Goal: Use online tool/utility: Utilize a website feature to perform a specific function

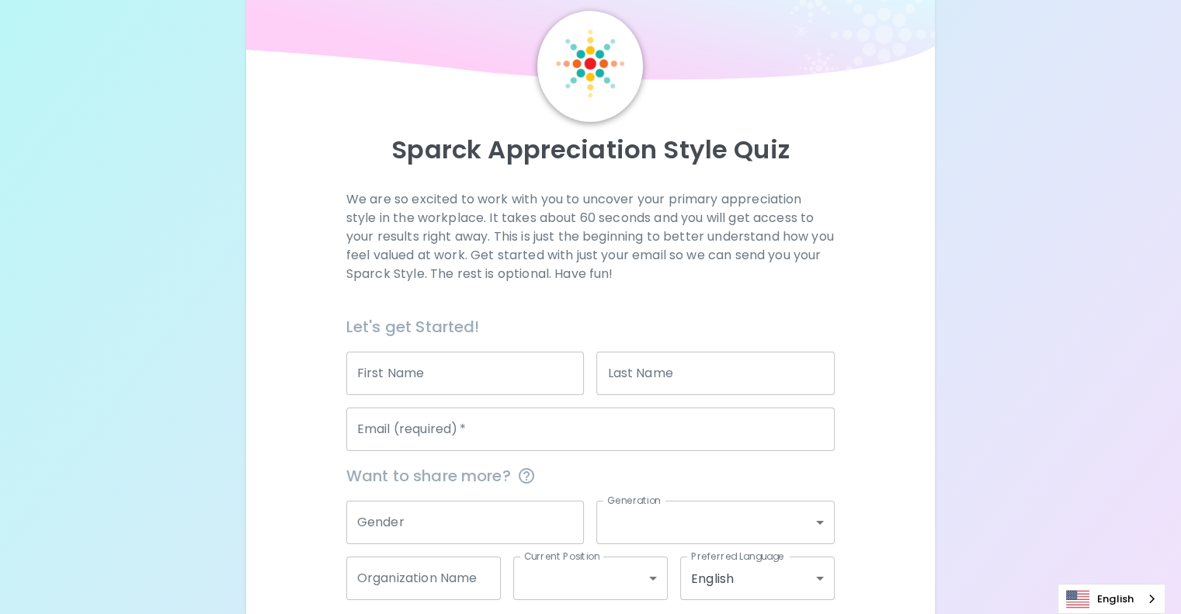
scroll to position [78, 0]
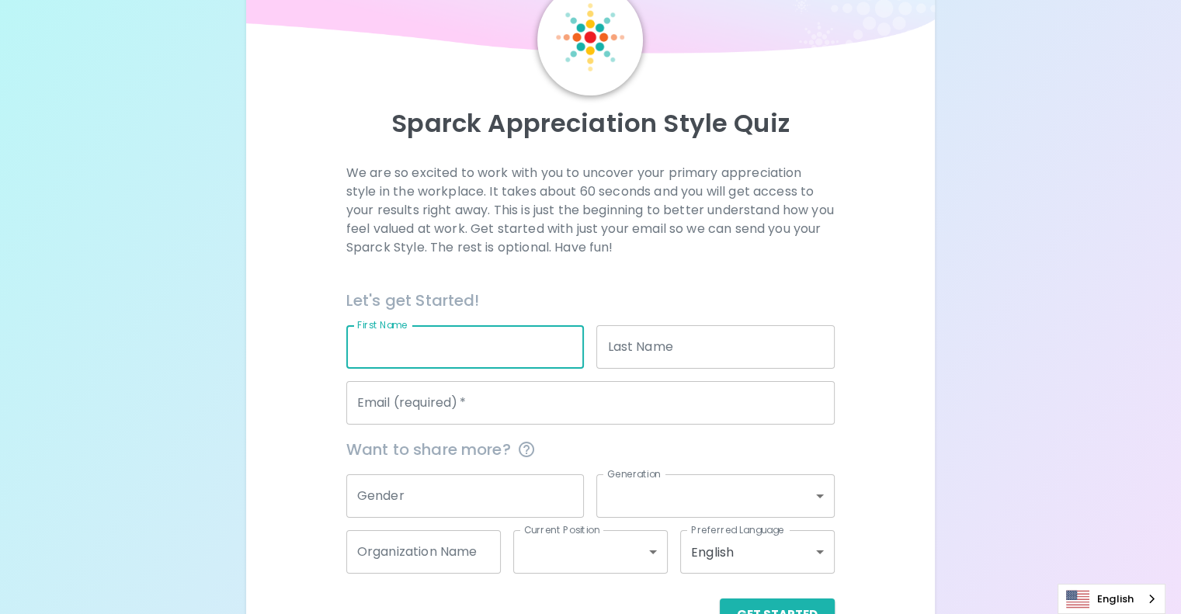
drag, startPoint x: 519, startPoint y: 380, endPoint x: 529, endPoint y: 379, distance: 9.3
click at [522, 369] on input "First Name" at bounding box center [465, 346] width 238 height 43
type input "[PERSON_NAME]"
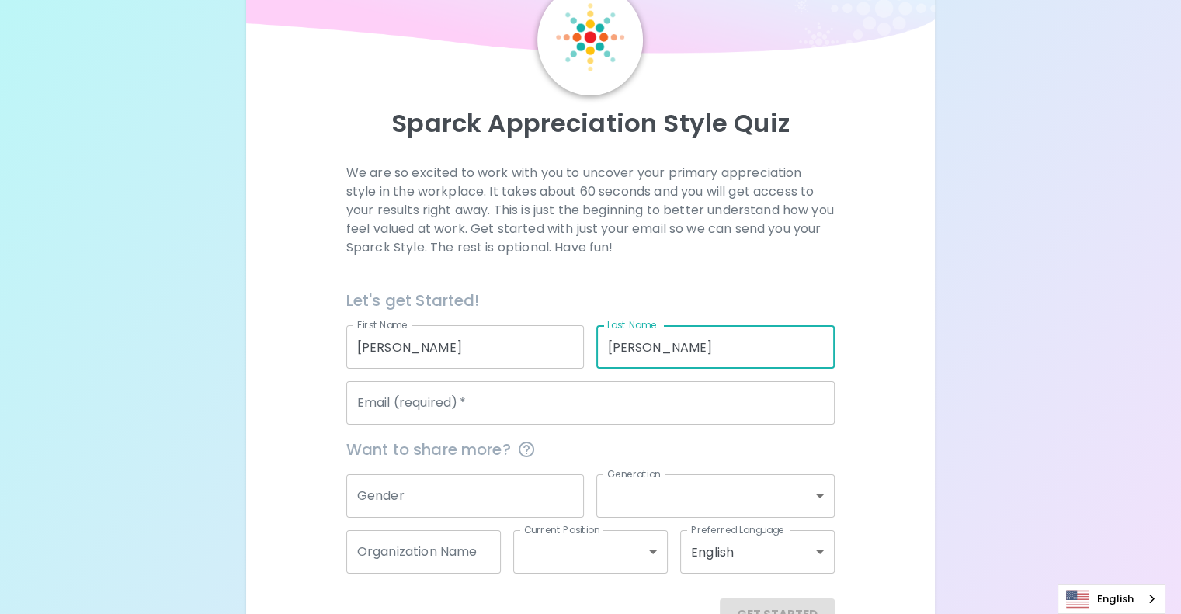
type input "[PERSON_NAME]"
click at [559, 425] on input "Email (required)   *" at bounding box center [590, 402] width 488 height 43
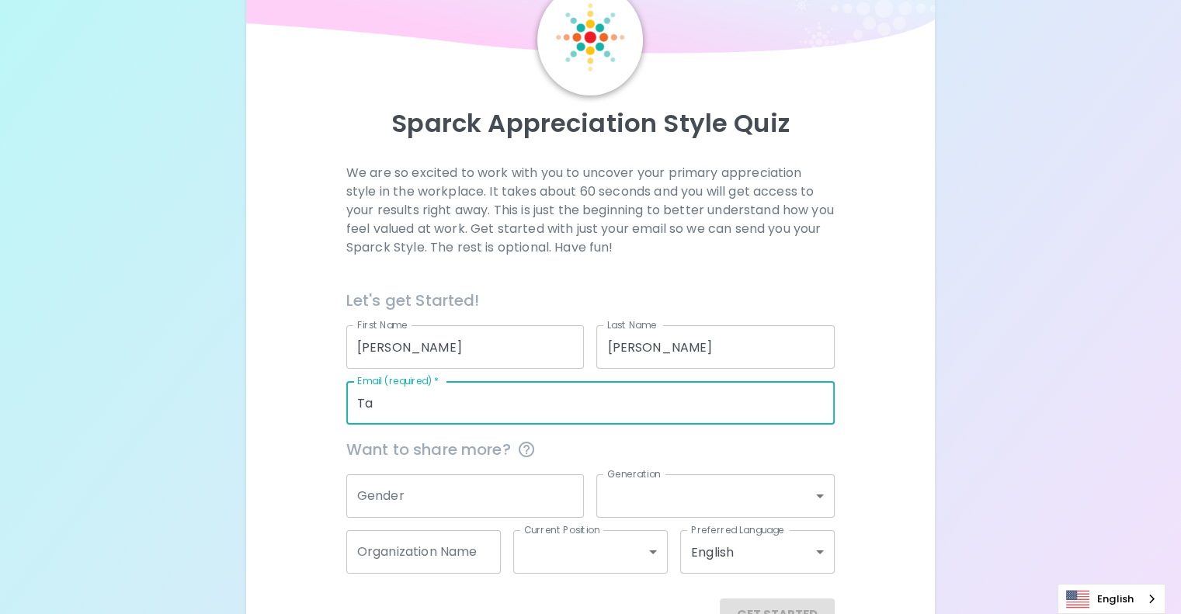
type input "T"
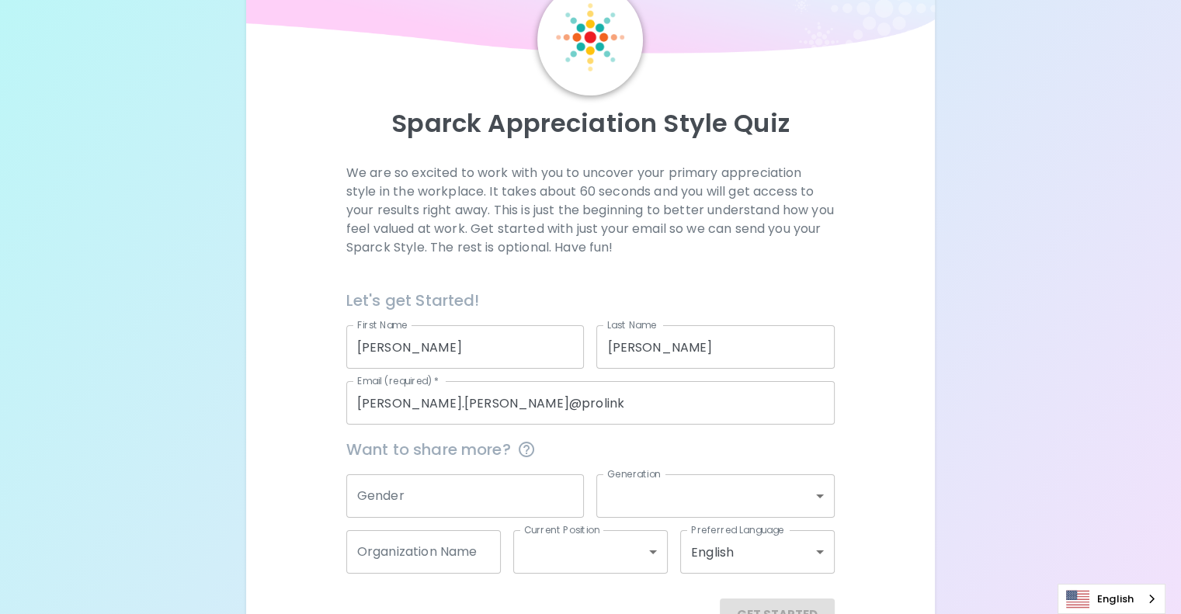
drag, startPoint x: 559, startPoint y: 454, endPoint x: 388, endPoint y: 450, distance: 170.8
click at [388, 450] on div "We are so excited to work with you to uncover your primary appreciation style i…" at bounding box center [590, 397] width 651 height 467
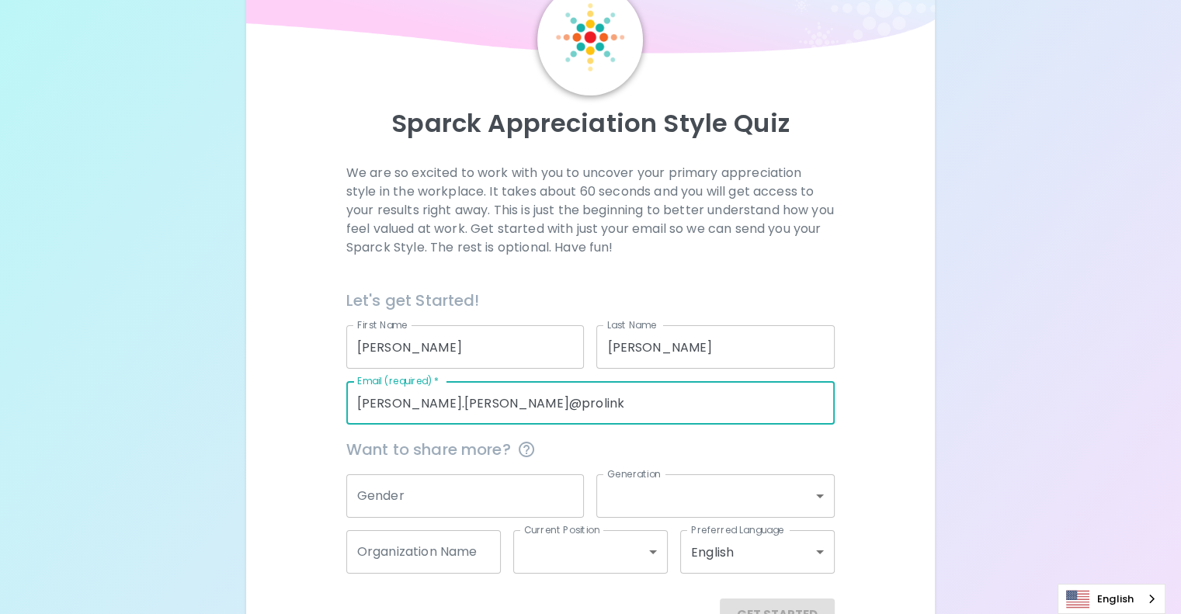
click at [609, 425] on input "[PERSON_NAME].[PERSON_NAME]@prolink" at bounding box center [590, 402] width 488 height 43
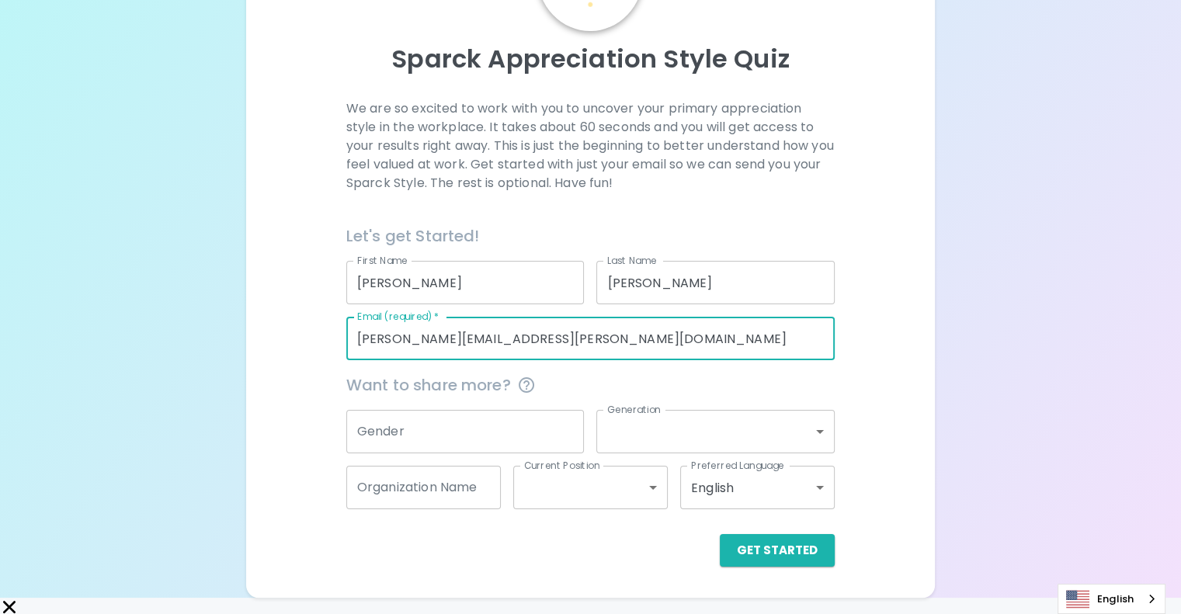
scroll to position [162, 0]
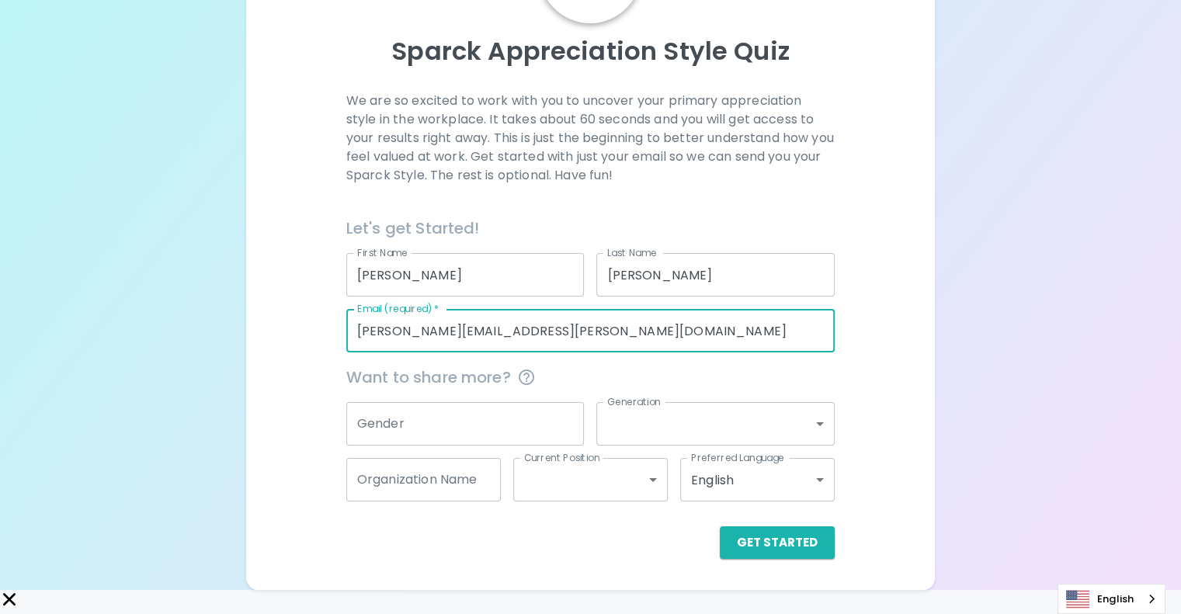
type input "[PERSON_NAME][EMAIL_ADDRESS][PERSON_NAME][DOMAIN_NAME]"
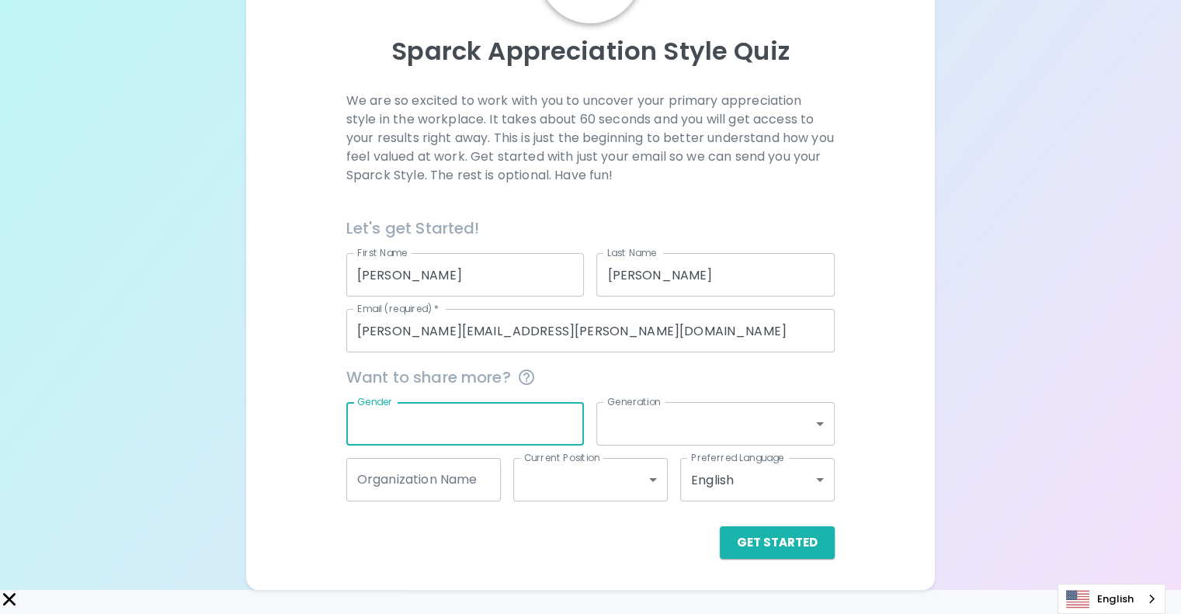
click at [539, 441] on input "Gender" at bounding box center [465, 423] width 238 height 43
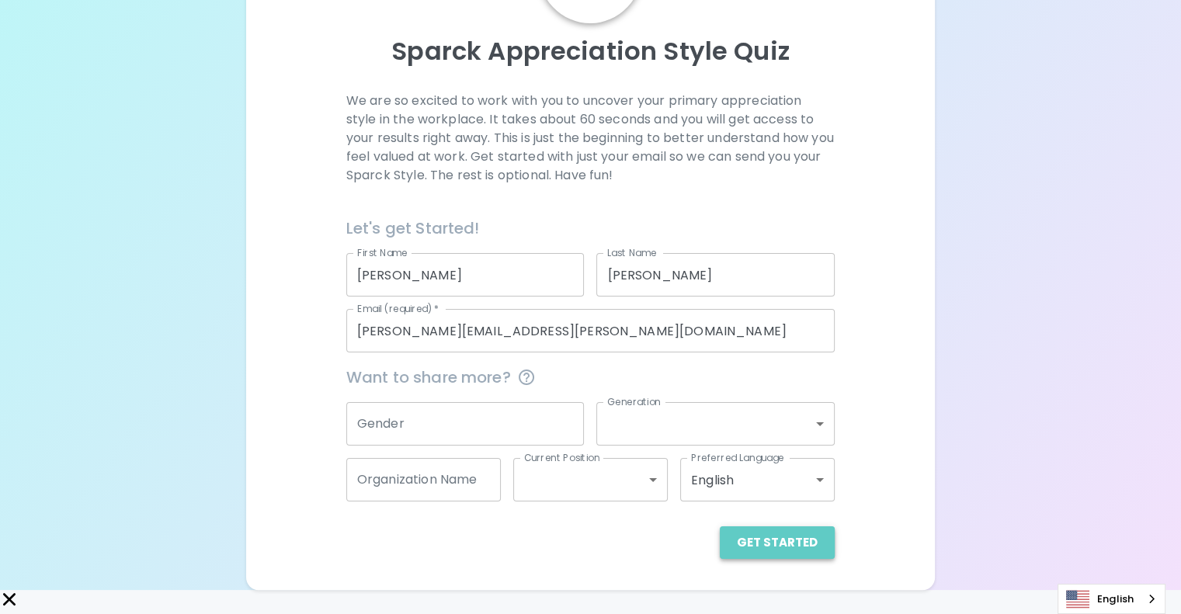
click at [720, 559] on button "Get Started" at bounding box center [777, 542] width 115 height 33
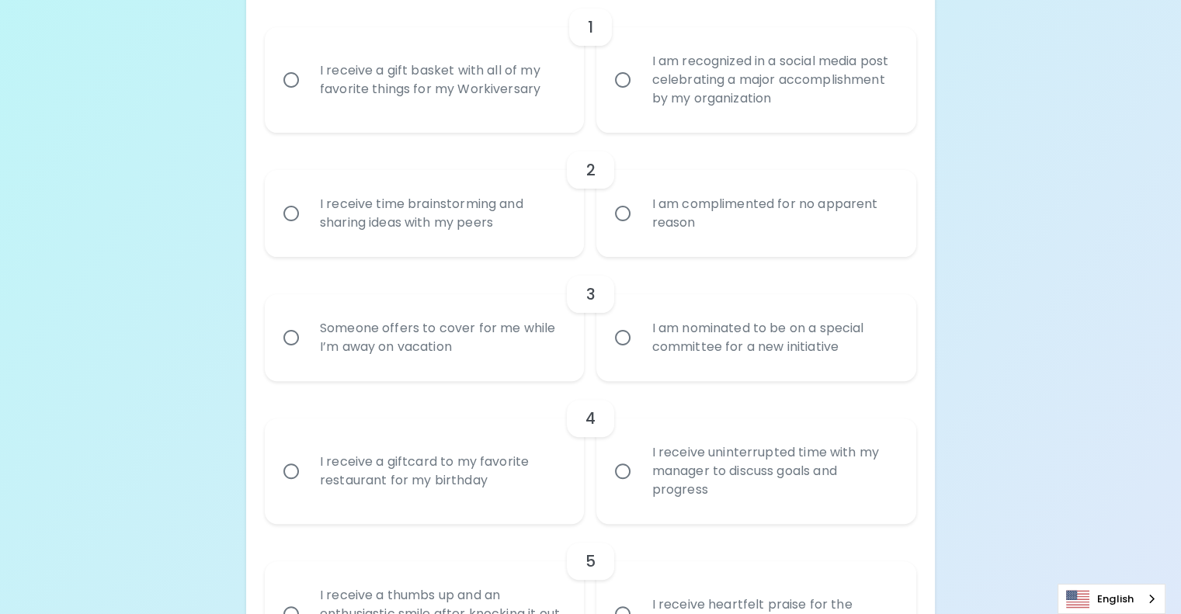
scroll to position [388, 0]
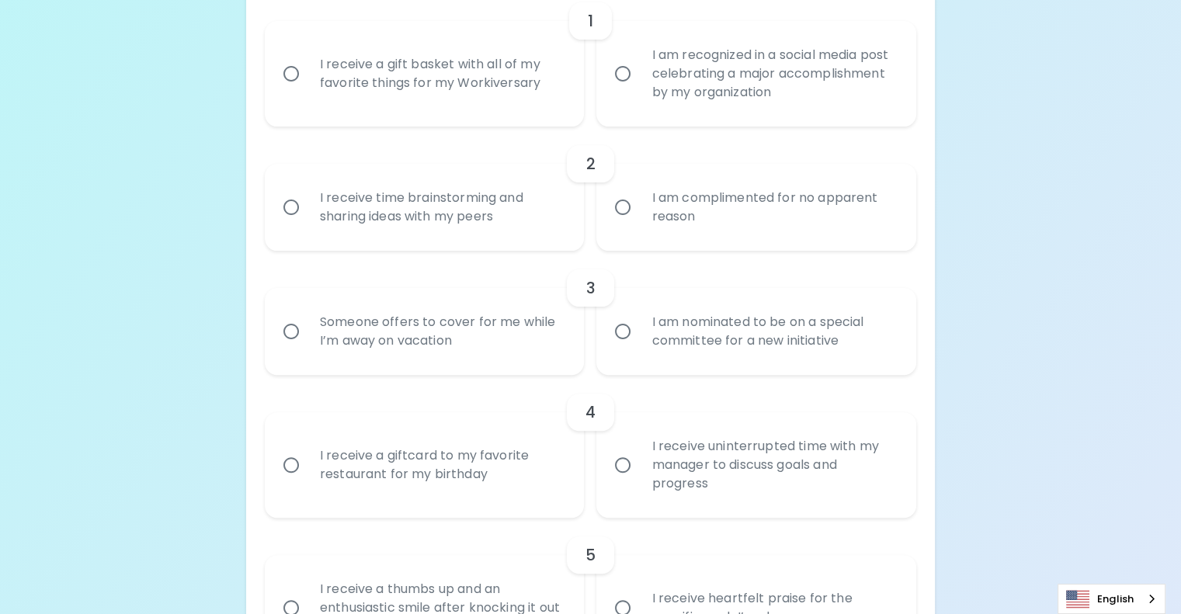
click at [534, 111] on div "I receive a gift basket with all of my favorite things for my Workiversary" at bounding box center [441, 73] width 269 height 75
click at [307, 90] on input "I receive a gift basket with all of my favorite things for my Workiversary" at bounding box center [291, 73] width 33 height 33
radio input "true"
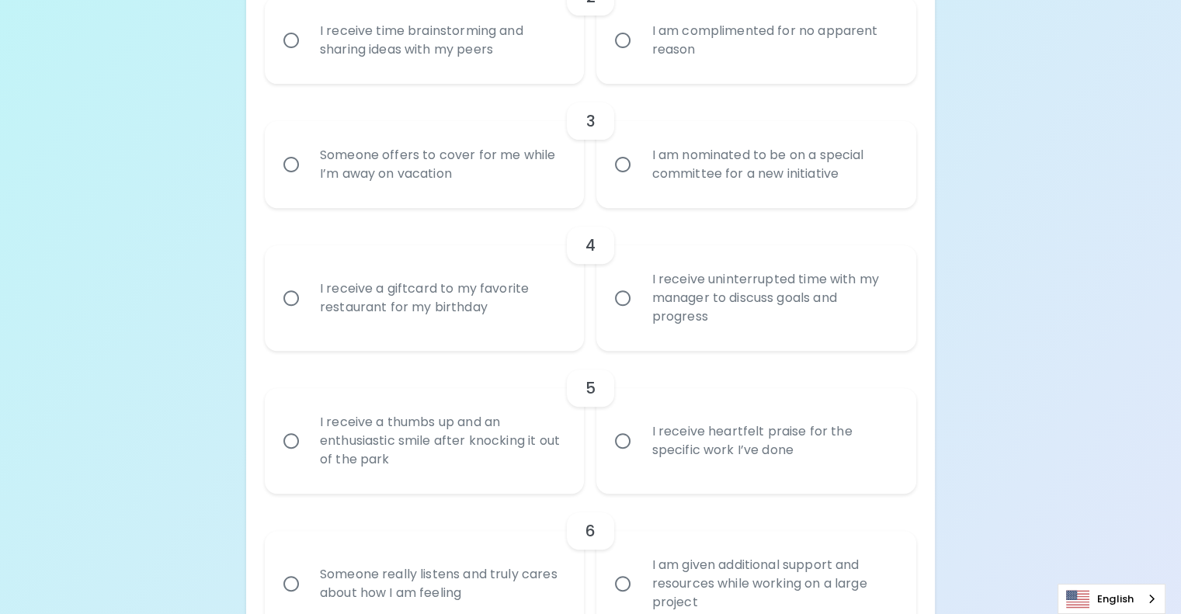
scroll to position [590, 0]
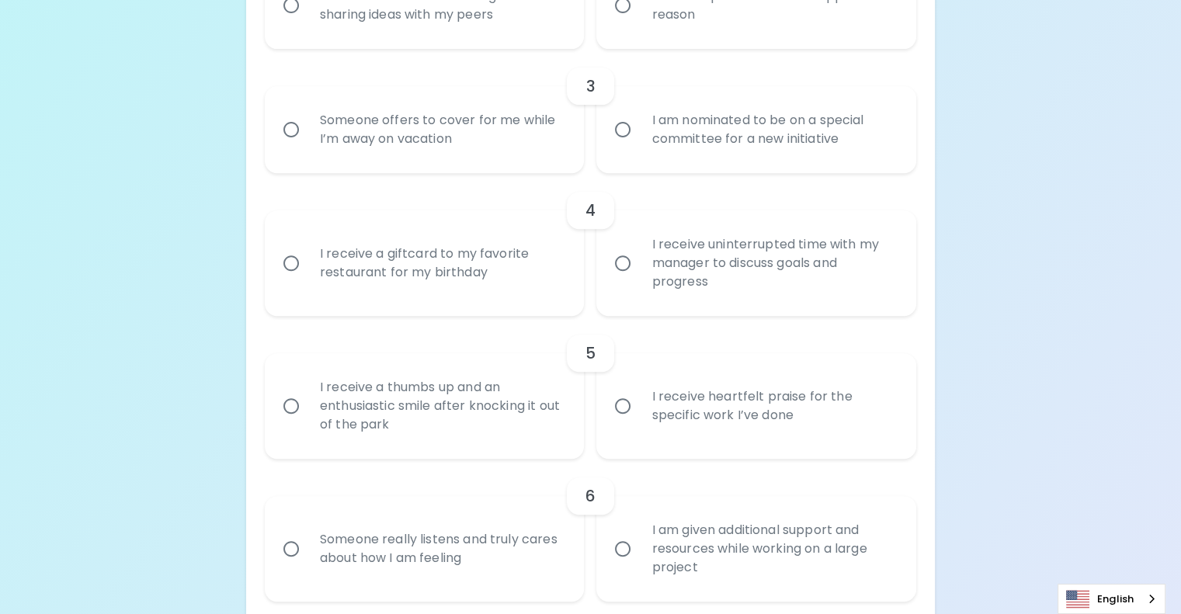
click at [483, 43] on div "I receive time brainstorming and sharing ideas with my peers" at bounding box center [441, 5] width 269 height 75
click at [307, 22] on input "I receive time brainstorming and sharing ideas with my peers" at bounding box center [291, 5] width 33 height 33
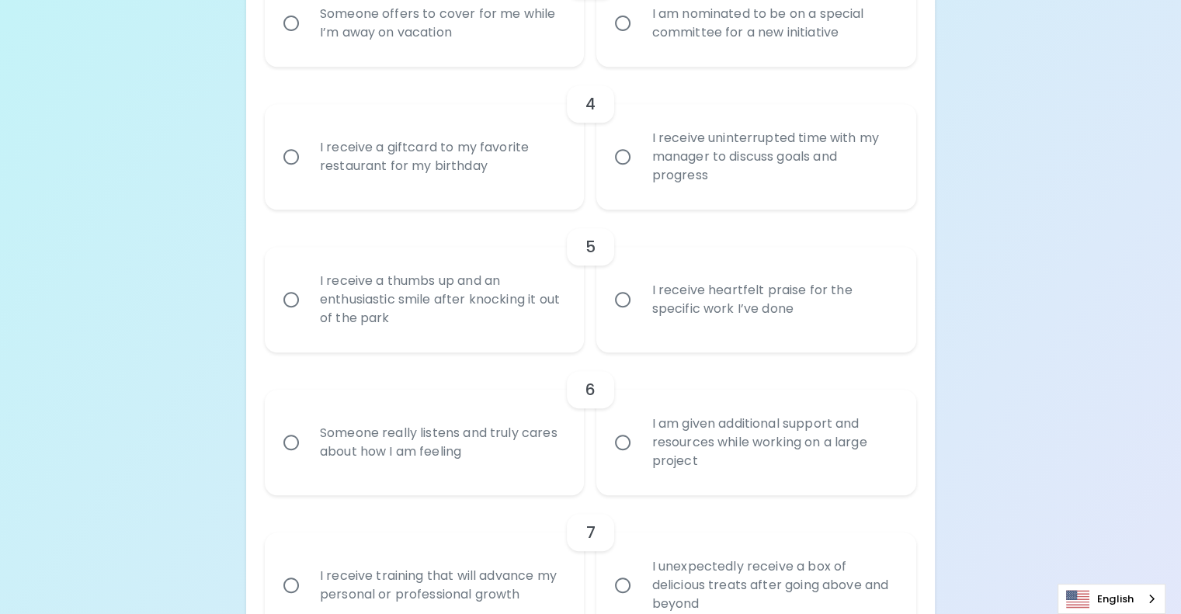
scroll to position [714, 0]
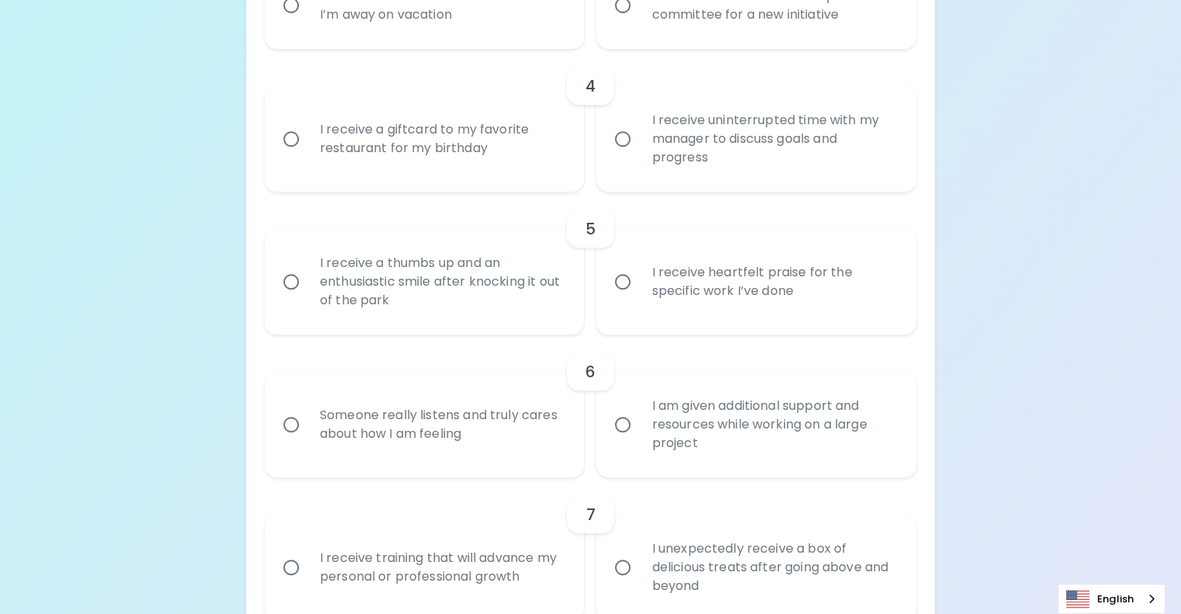
radio input "true"
click at [764, 43] on div "I am nominated to be on a special committee for a new initiative" at bounding box center [773, 5] width 269 height 75
click at [639, 22] on input "I am nominated to be on a special committee for a new initiative" at bounding box center [622, 5] width 33 height 33
radio input "false"
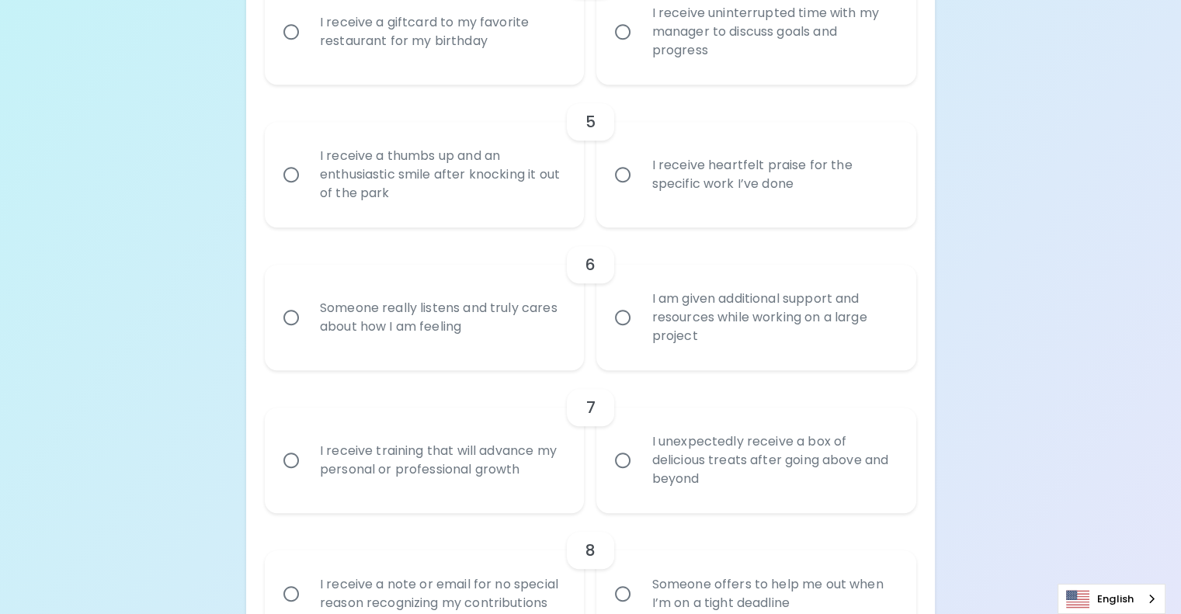
scroll to position [838, 0]
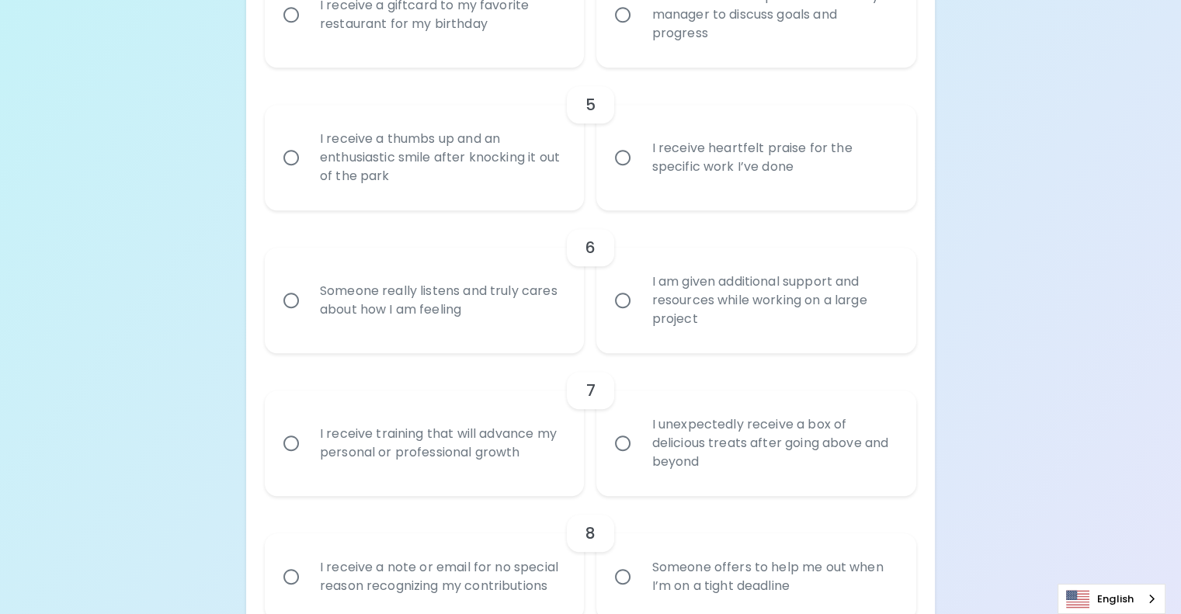
radio input "true"
click at [514, 52] on div "I receive a giftcard to my favorite restaurant for my birthday" at bounding box center [441, 14] width 269 height 75
click at [307, 31] on input "I receive a giftcard to my favorite restaurant for my birthday" at bounding box center [291, 14] width 33 height 33
radio input "false"
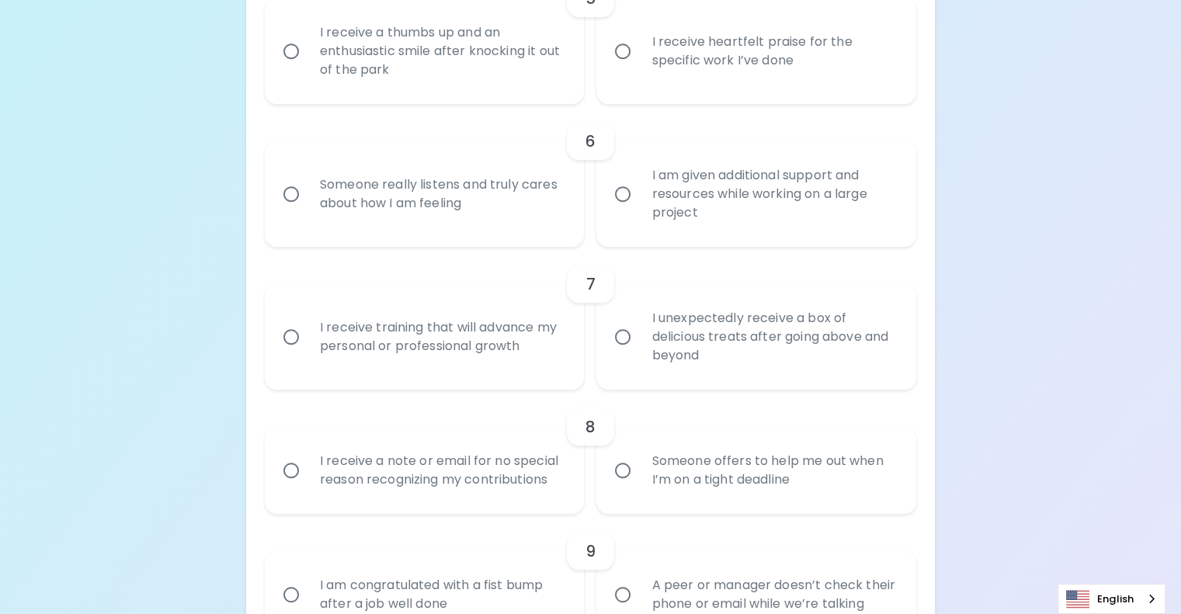
scroll to position [963, 0]
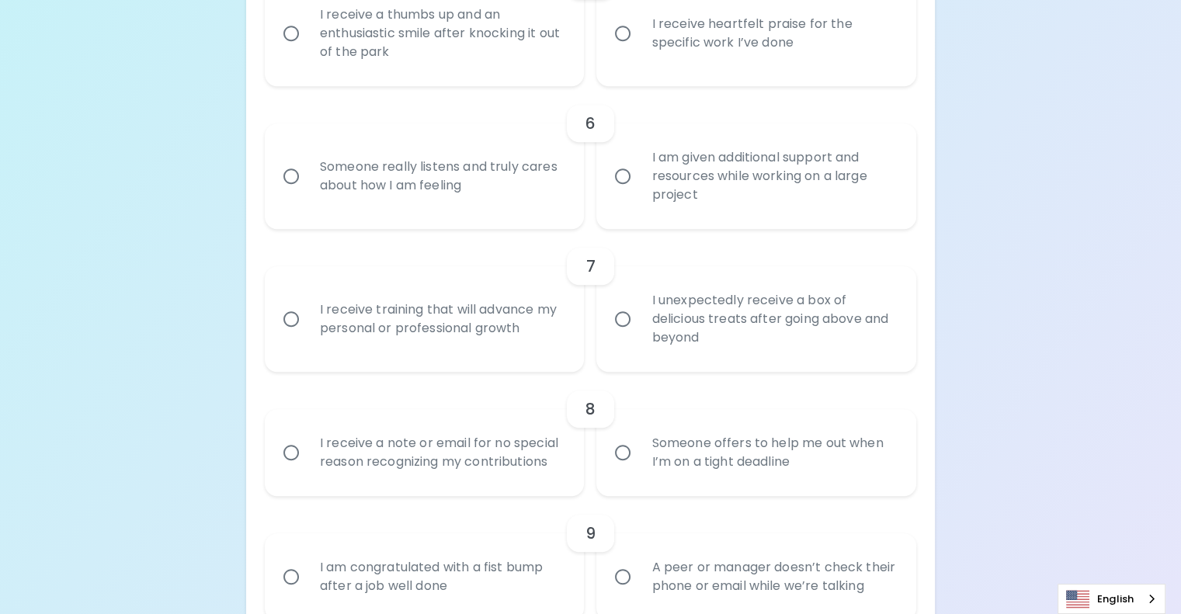
radio input "true"
click at [782, 71] on div "I receive heartfelt praise for the specific work I’ve done" at bounding box center [773, 33] width 269 height 75
click at [639, 50] on input "I receive heartfelt praise for the specific work I’ve done" at bounding box center [622, 33] width 33 height 33
radio input "false"
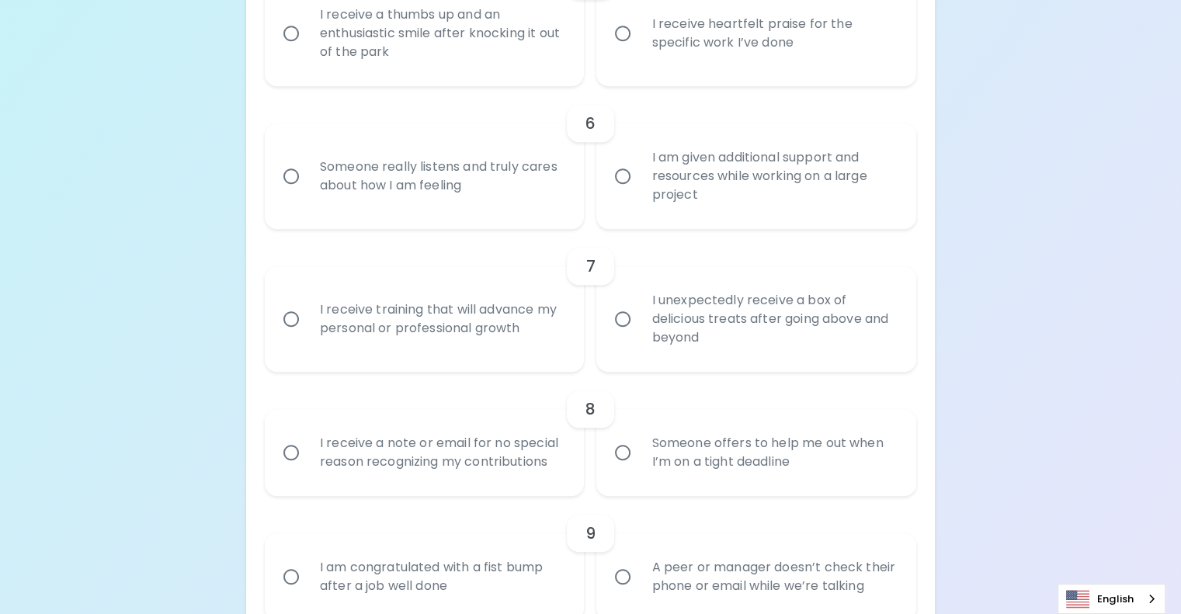
radio input "false"
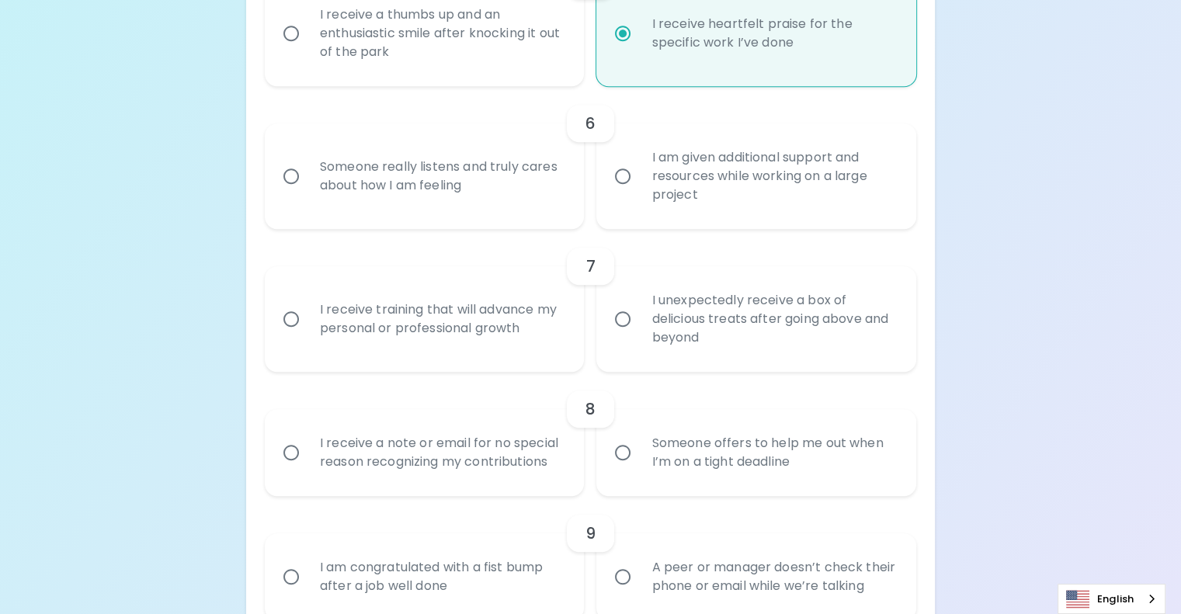
scroll to position [1087, 0]
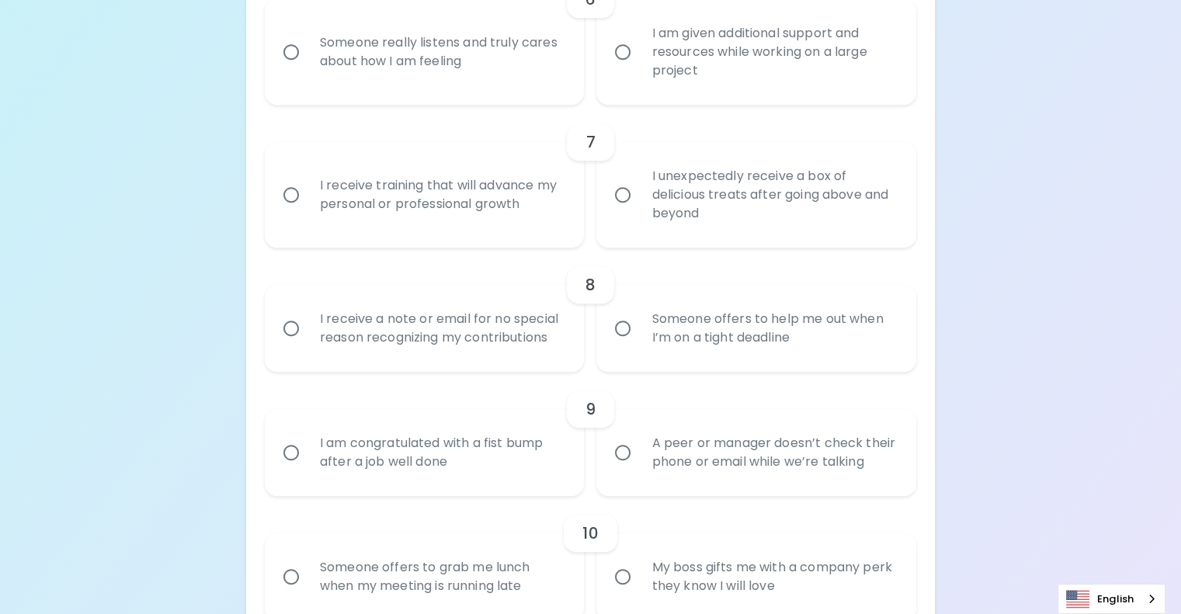
radio input "true"
click at [668, 99] on div "I am given additional support and resources while working on a large project" at bounding box center [773, 51] width 269 height 93
click at [698, 99] on div "I am given additional support and resources while working on a large project" at bounding box center [773, 51] width 269 height 93
click at [639, 68] on input "I am given additional support and resources while working on a large project" at bounding box center [622, 52] width 33 height 33
radio input "false"
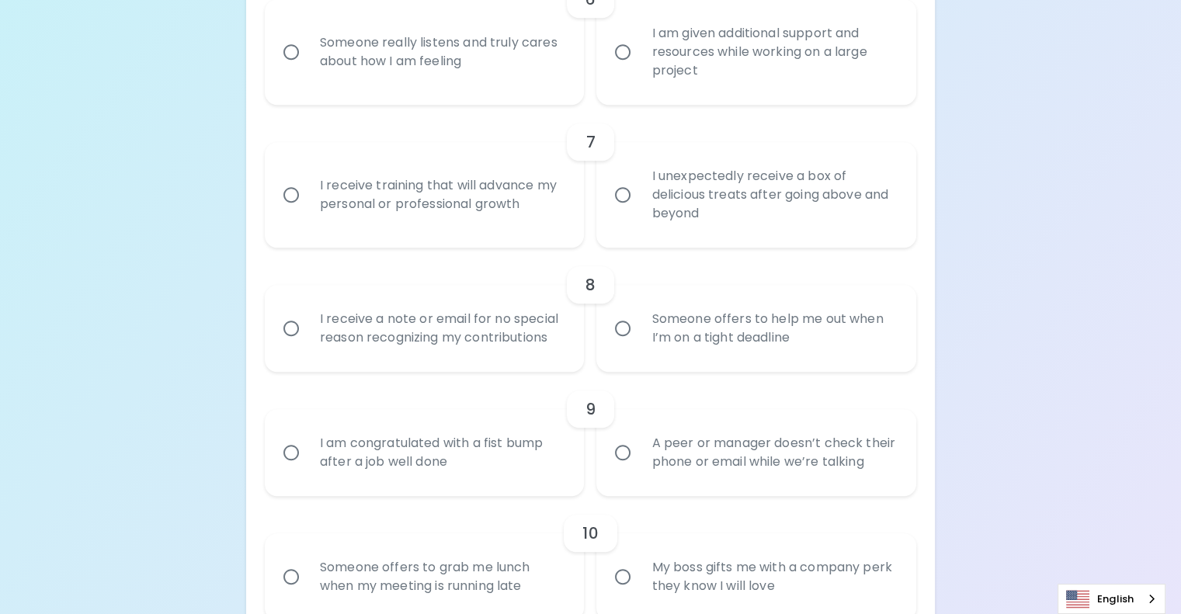
radio input "false"
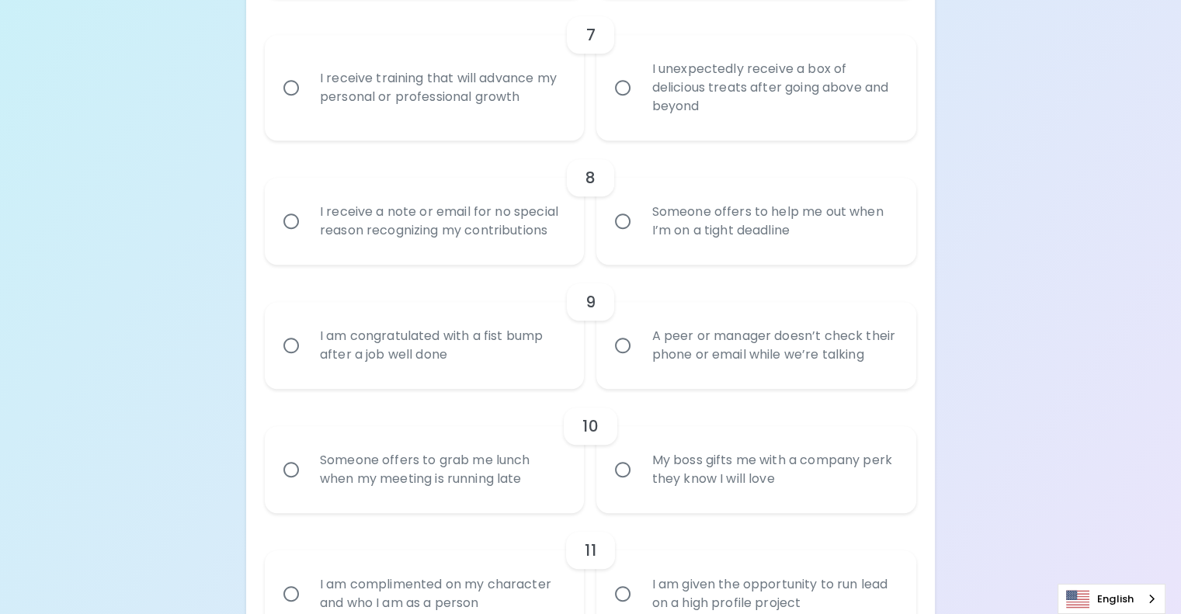
scroll to position [1211, 0]
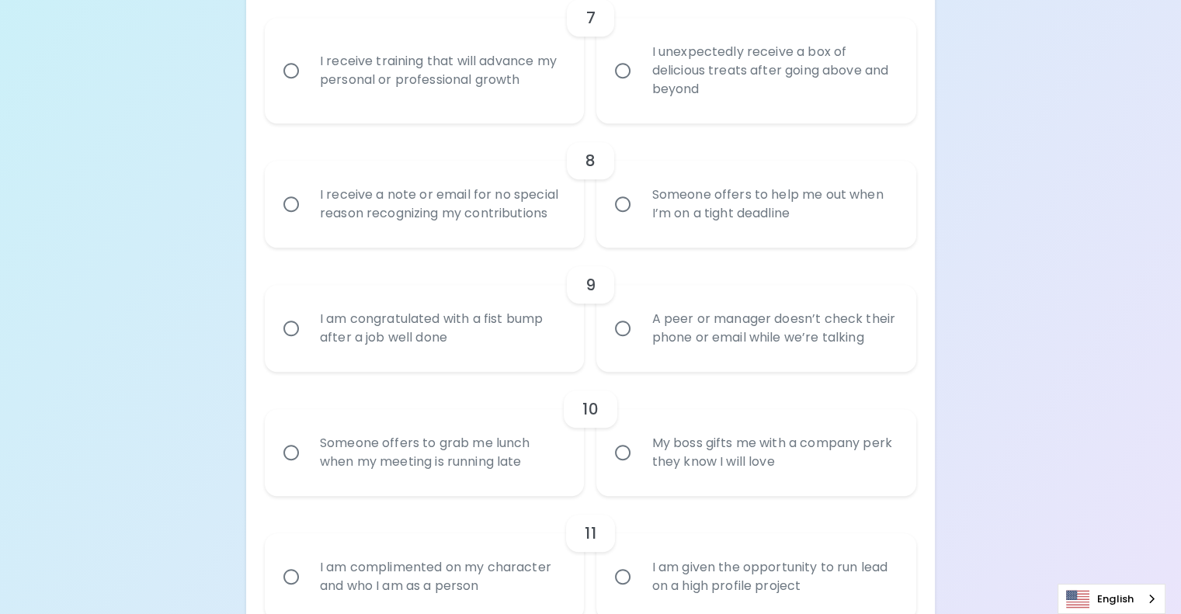
radio input "true"
click at [657, 117] on div "I unexpectedly receive a box of delicious treats after going above and beyond" at bounding box center [773, 70] width 269 height 93
click at [689, 117] on div "I unexpectedly receive a box of delicious treats after going above and beyond" at bounding box center [773, 70] width 269 height 93
click at [639, 87] on input "I unexpectedly receive a box of delicious treats after going above and beyond" at bounding box center [622, 70] width 33 height 33
radio input "false"
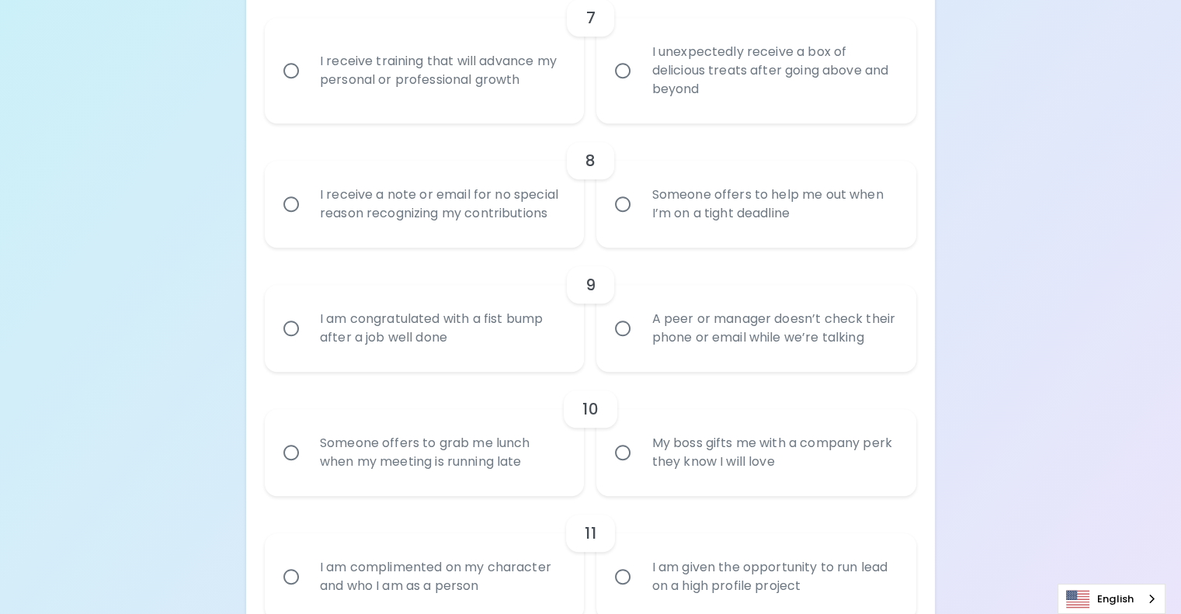
radio input "false"
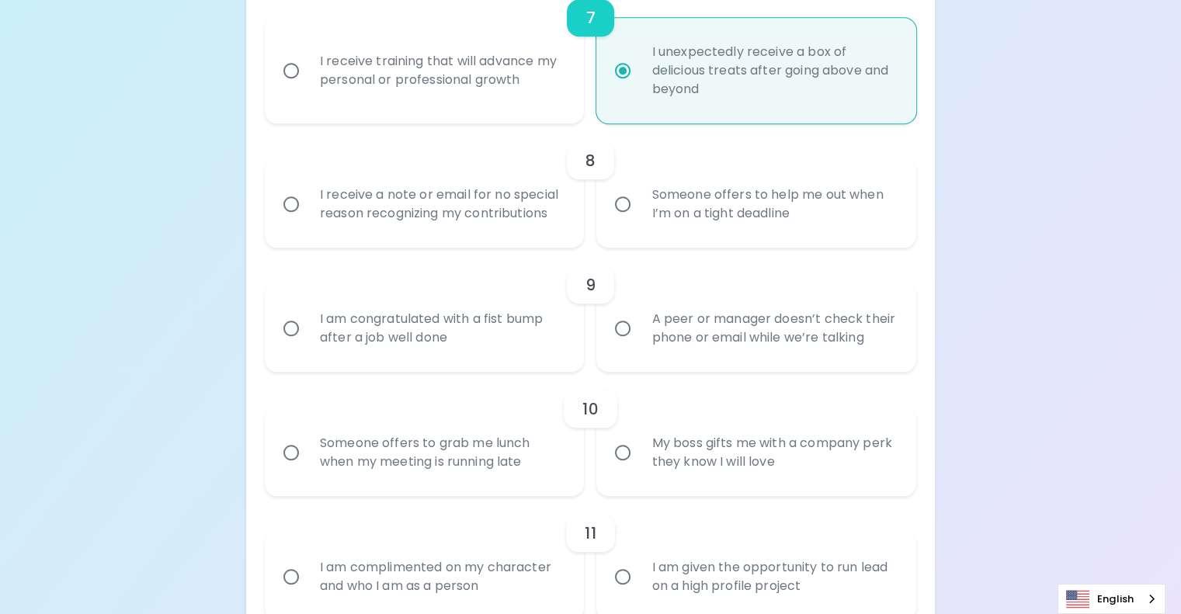
scroll to position [1335, 0]
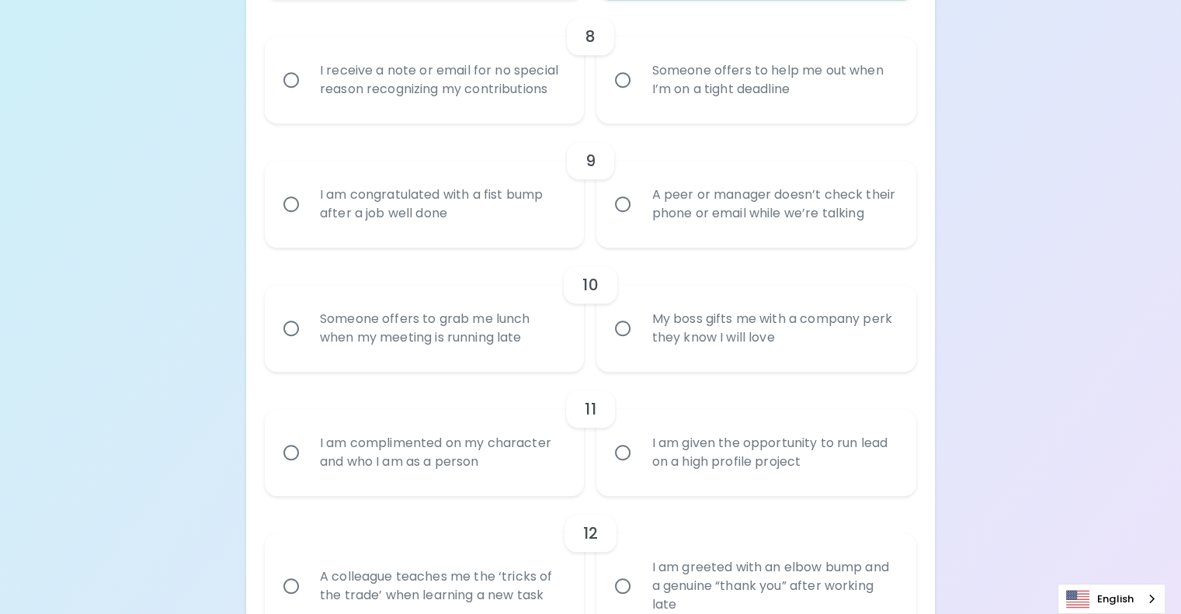
radio input "true"
click at [643, 117] on div "Someone offers to help me out when I’m on a tight deadline" at bounding box center [773, 80] width 269 height 75
click at [639, 96] on input "Someone offers to help me out when I’m on a tight deadline" at bounding box center [622, 80] width 33 height 33
radio input "false"
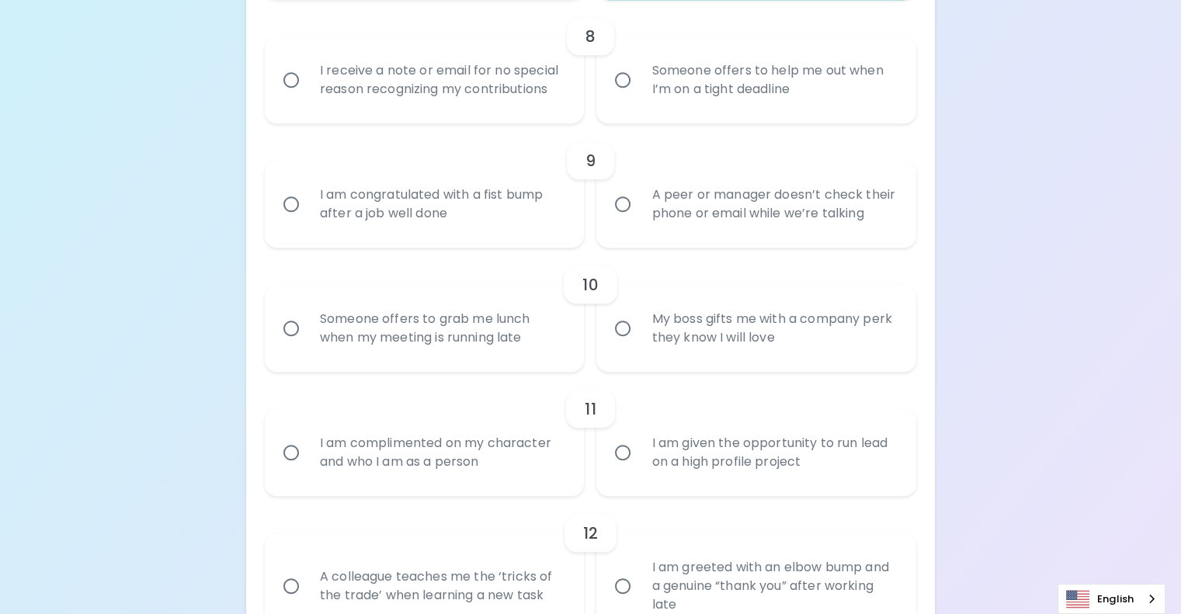
radio input "false"
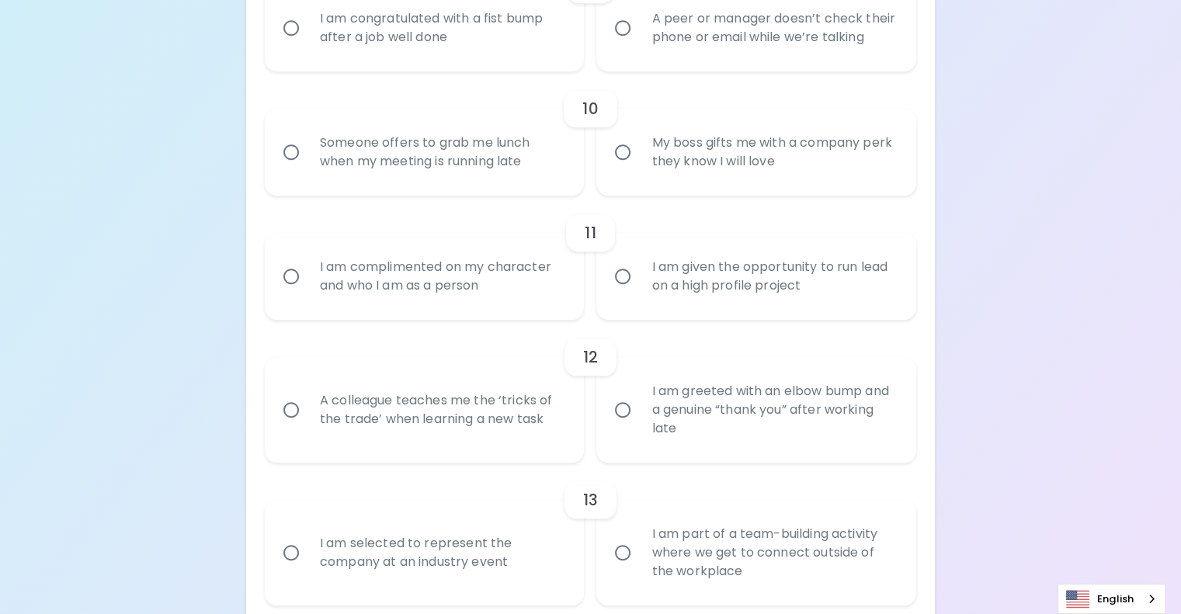
scroll to position [1537, 0]
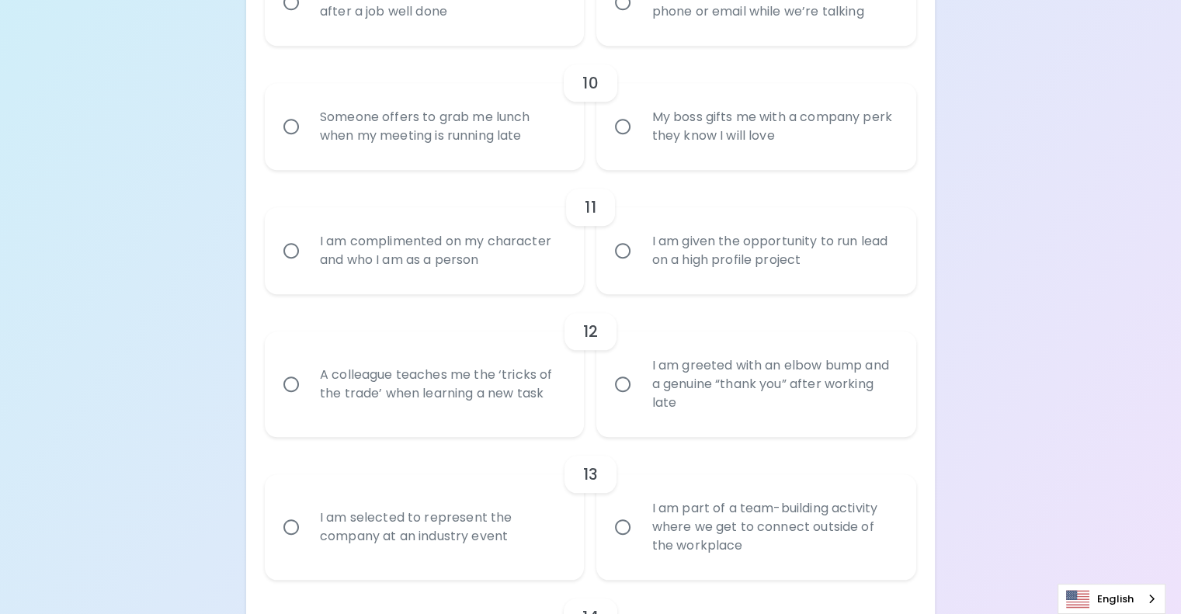
radio input "true"
drag, startPoint x: 647, startPoint y: 307, endPoint x: 643, endPoint y: 299, distance: 9.1
click at [649, 40] on div "A peer or manager doesn’t check their phone or email while we’re talking" at bounding box center [773, 2] width 269 height 75
click at [639, 19] on input "A peer or manager doesn’t check their phone or email while we’re talking" at bounding box center [622, 2] width 33 height 33
radio input "false"
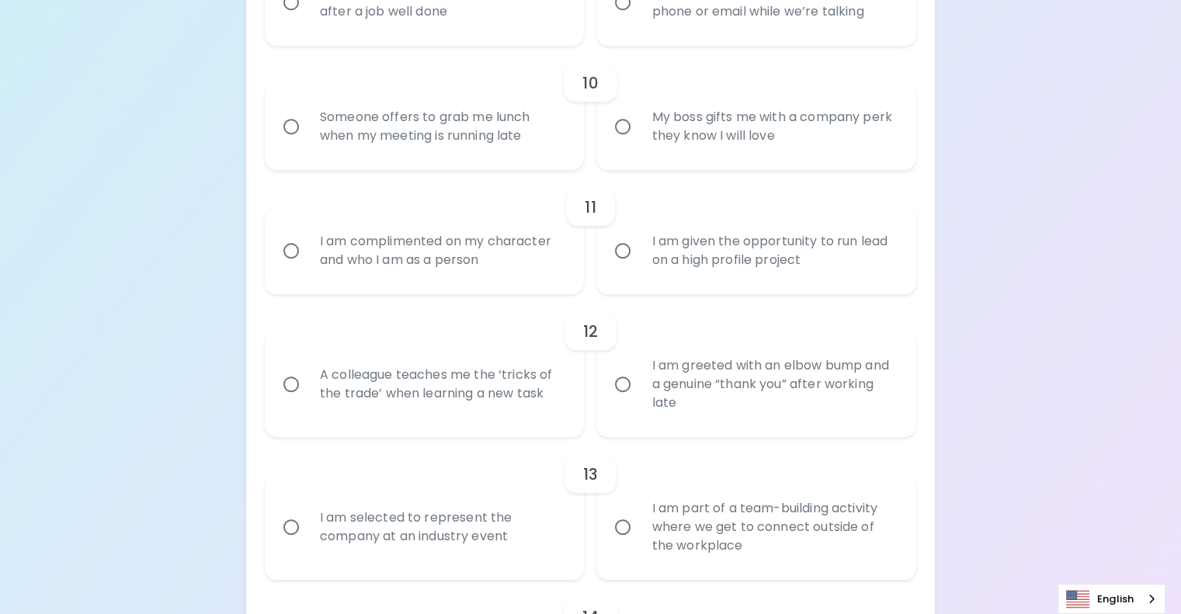
radio input "false"
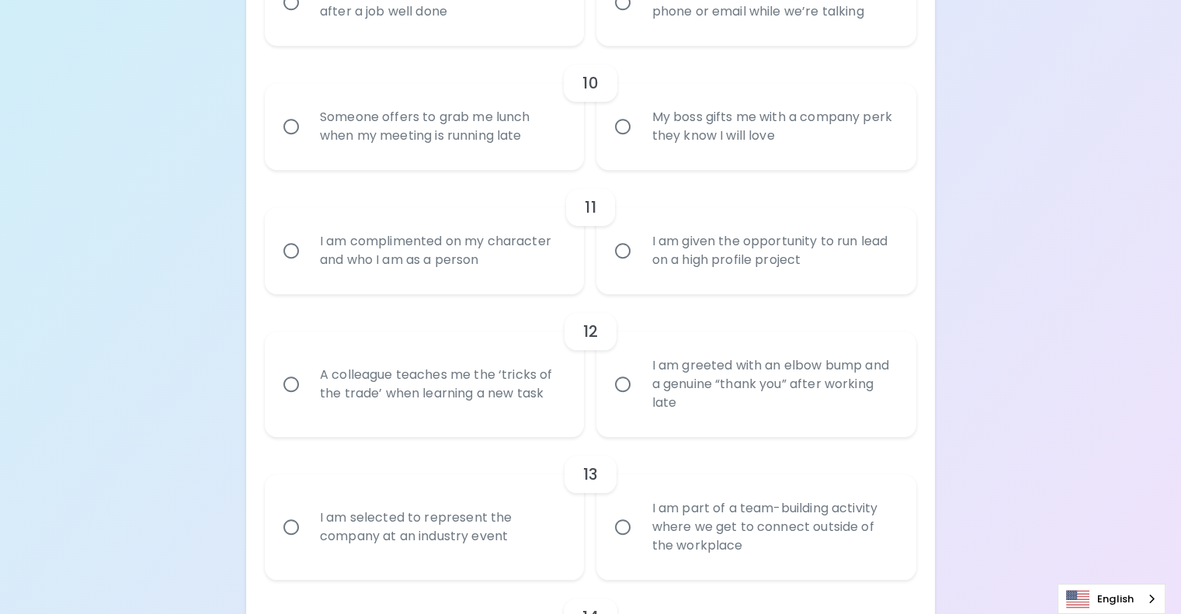
radio input "false"
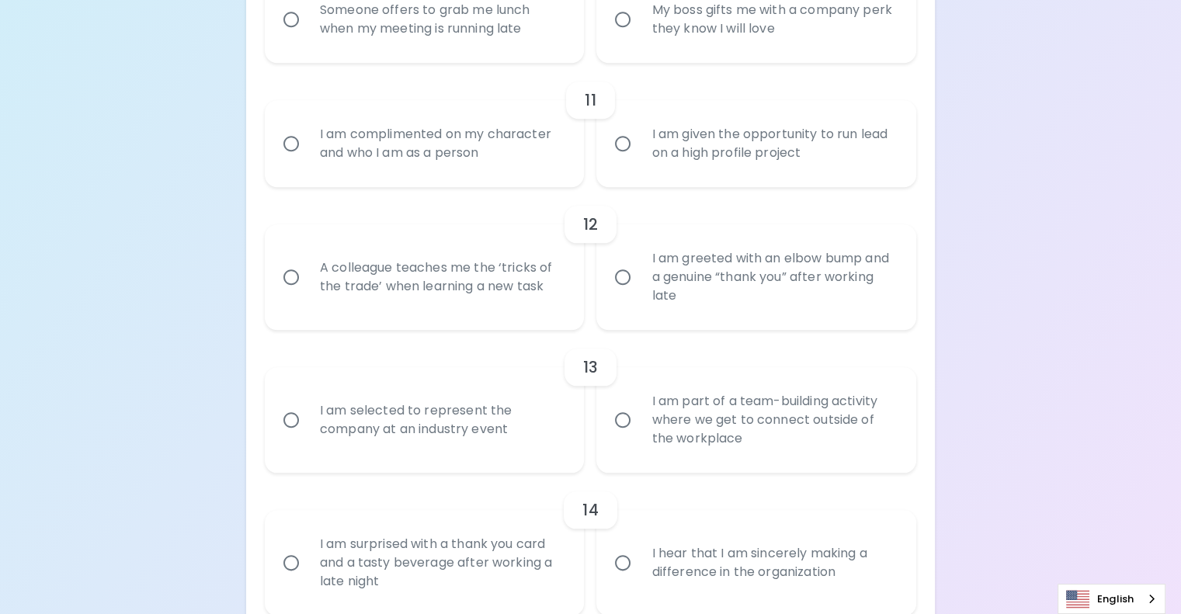
scroll to position [1661, 0]
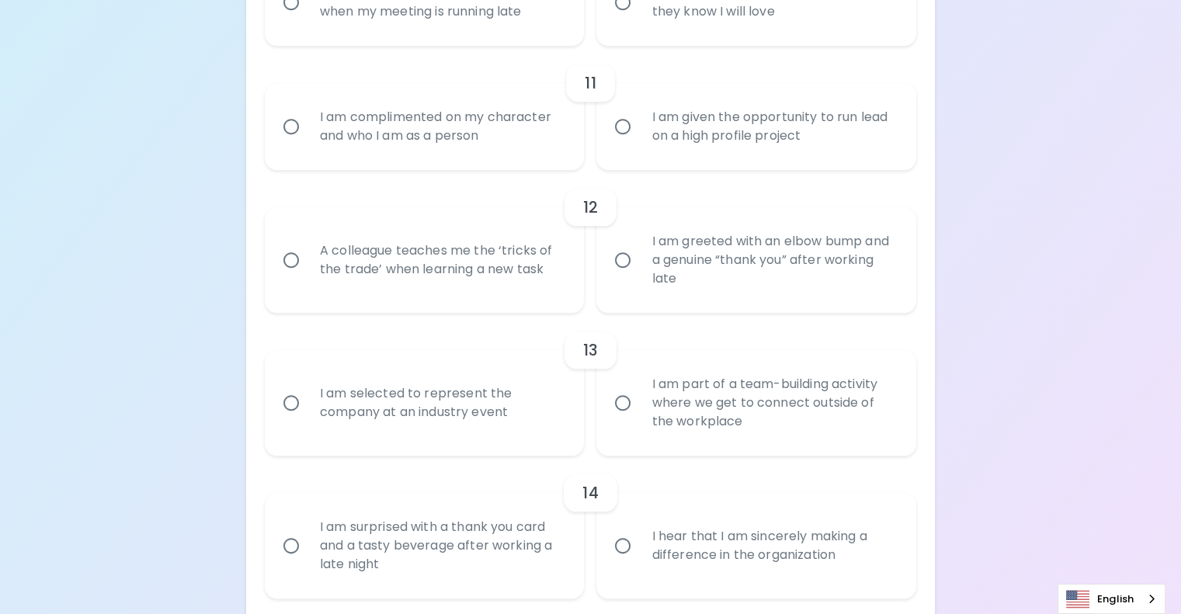
radio input "true"
click at [423, 40] on div "Someone offers to grab me lunch when my meeting is running late" at bounding box center [441, 2] width 269 height 75
click at [307, 19] on input "Someone offers to grab me lunch when my meeting is running late" at bounding box center [291, 2] width 33 height 33
radio input "false"
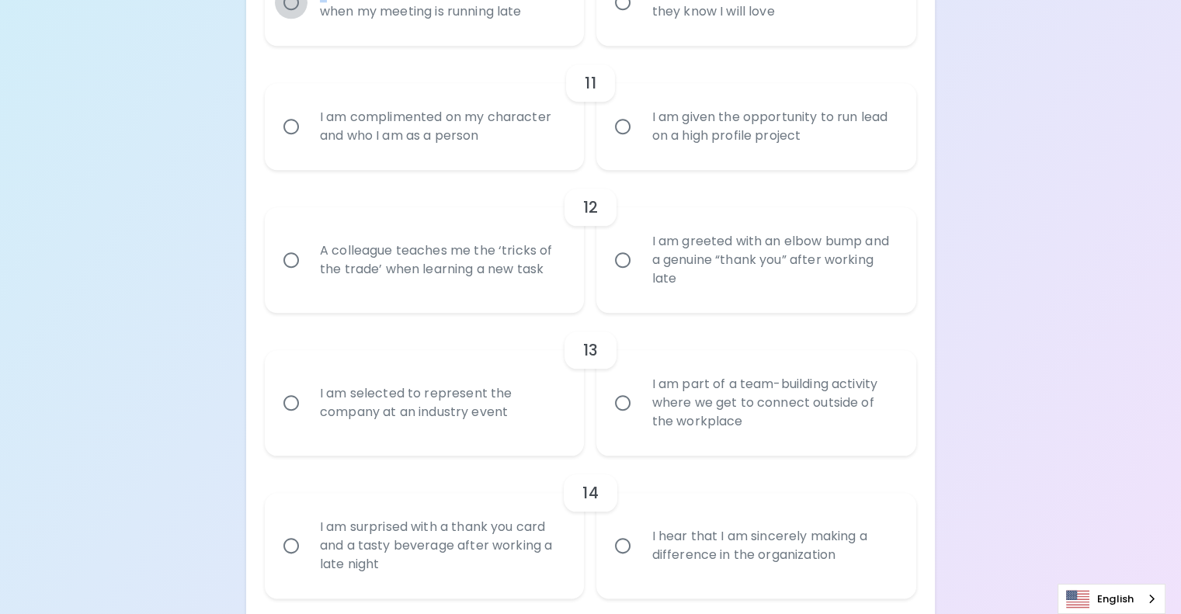
radio input "false"
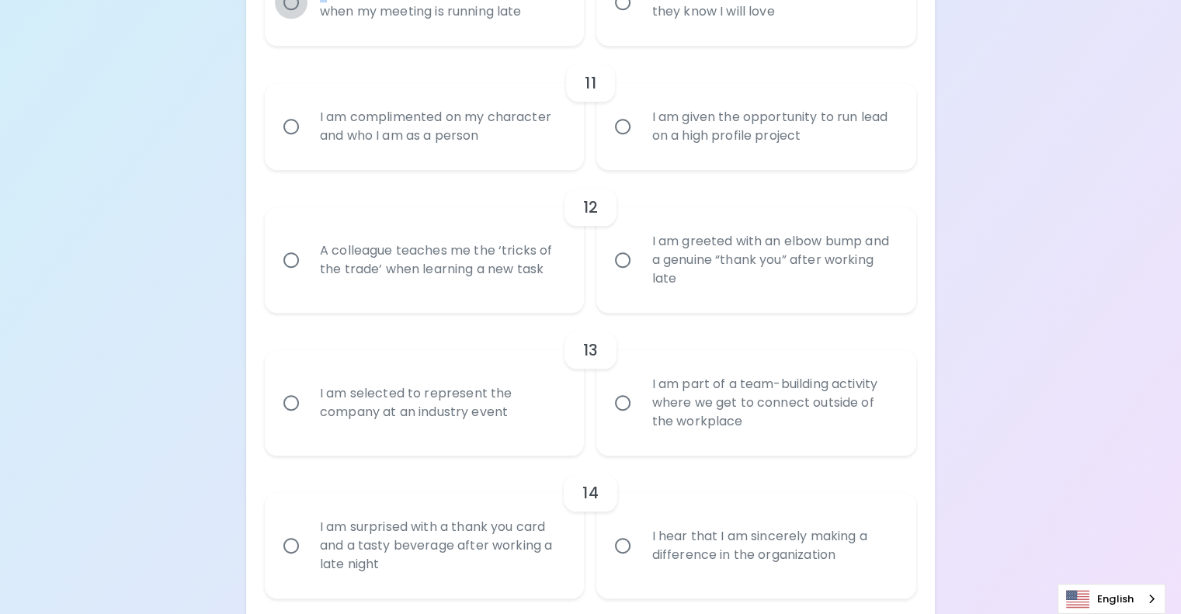
radio input "false"
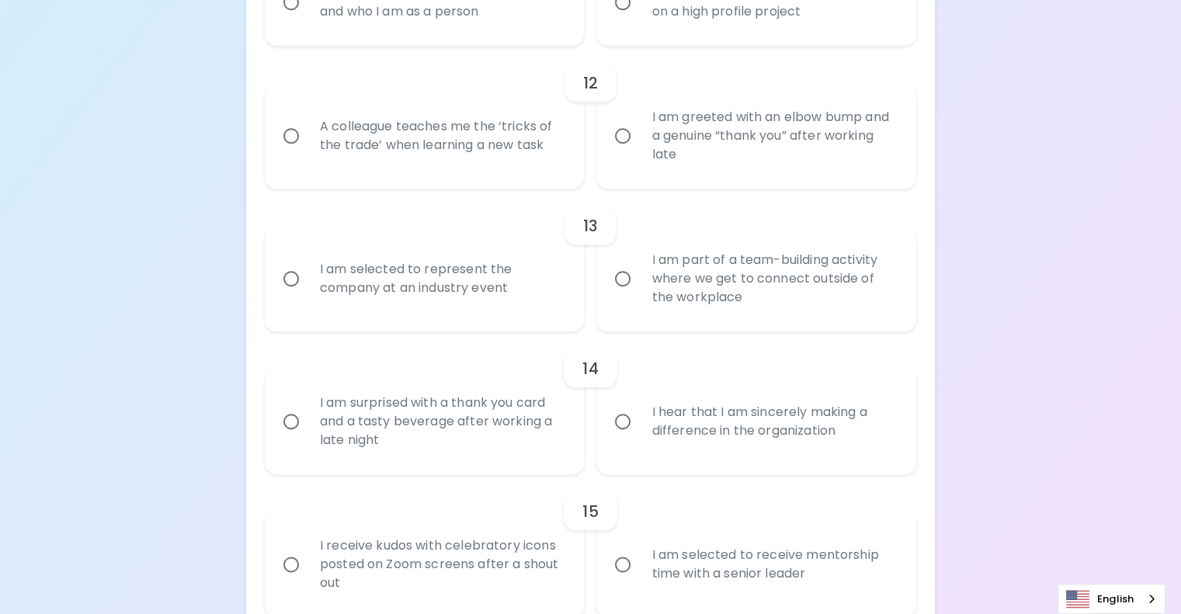
scroll to position [1863, 0]
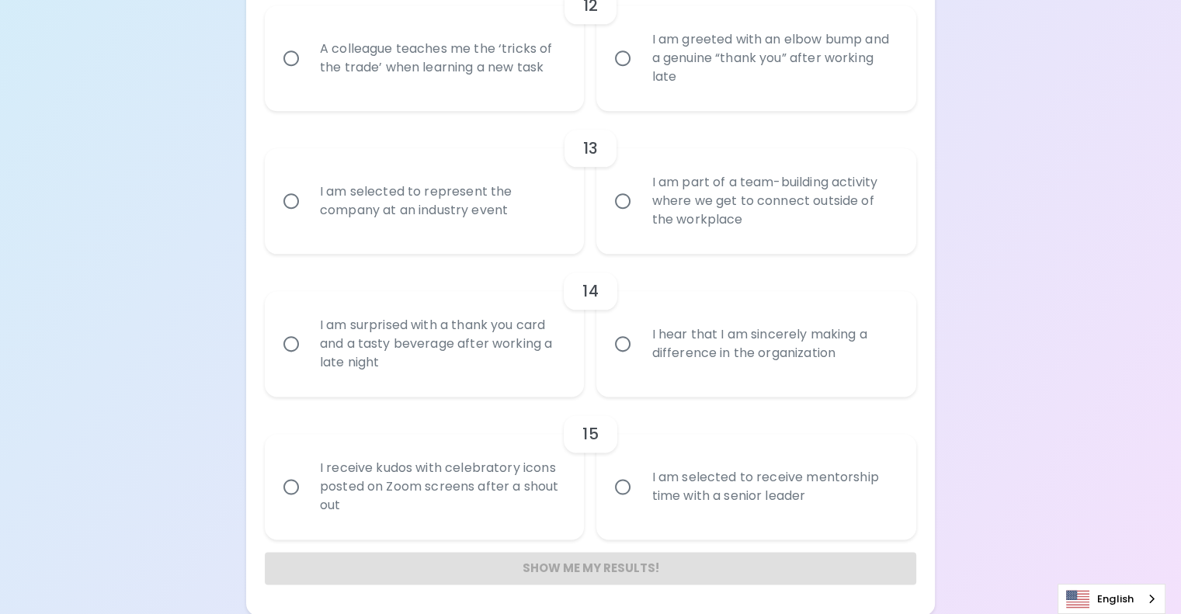
radio input "true"
radio input "false"
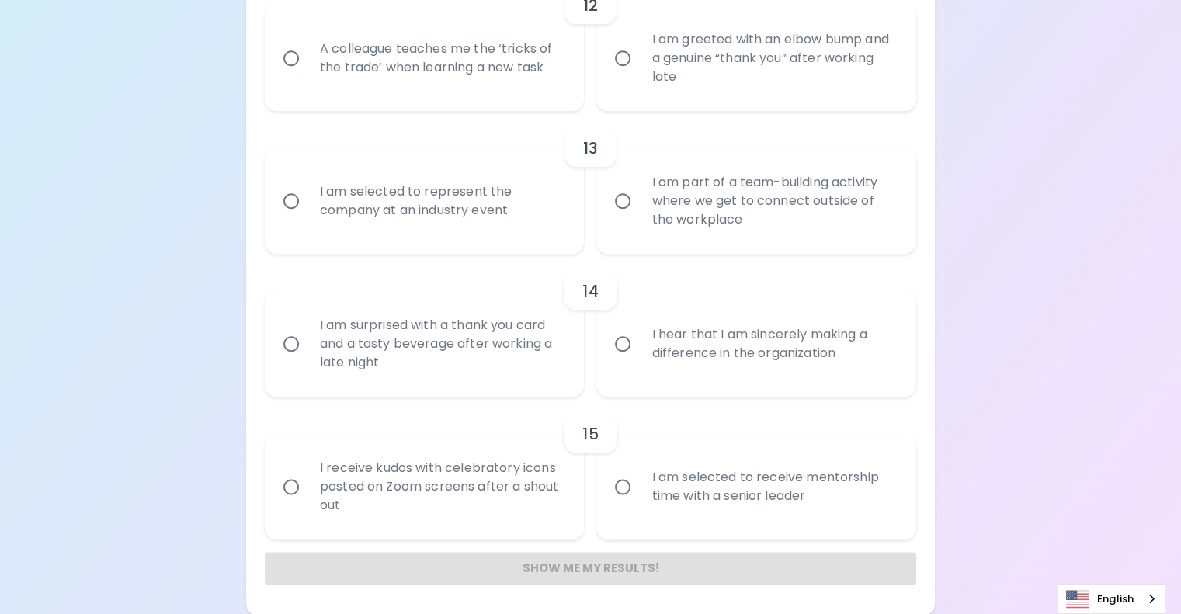
radio input "false"
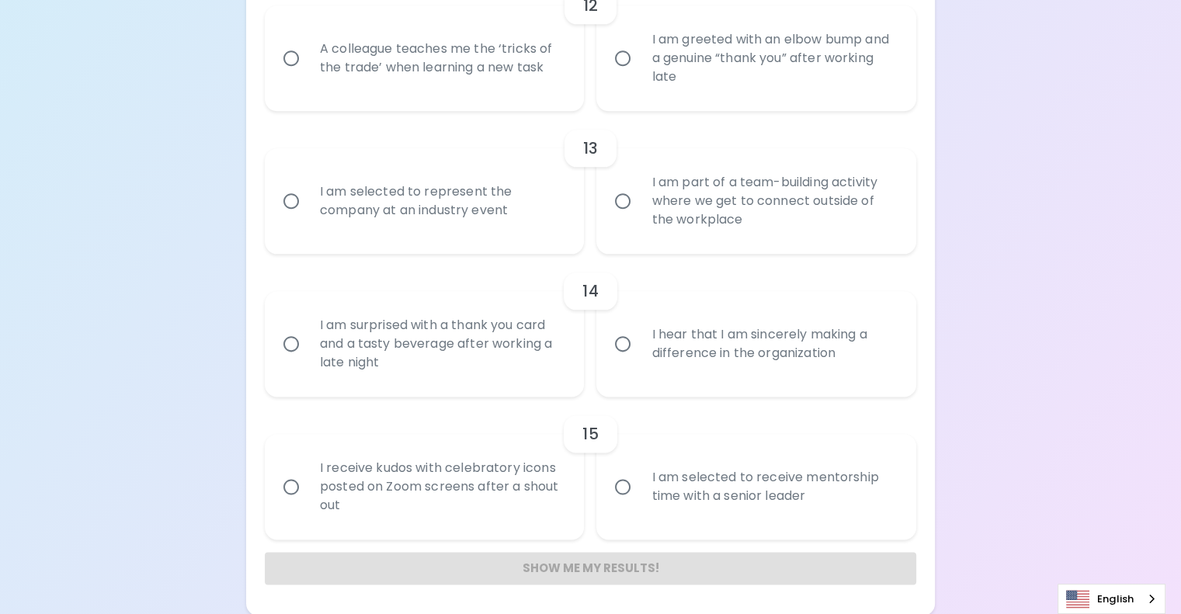
radio input "false"
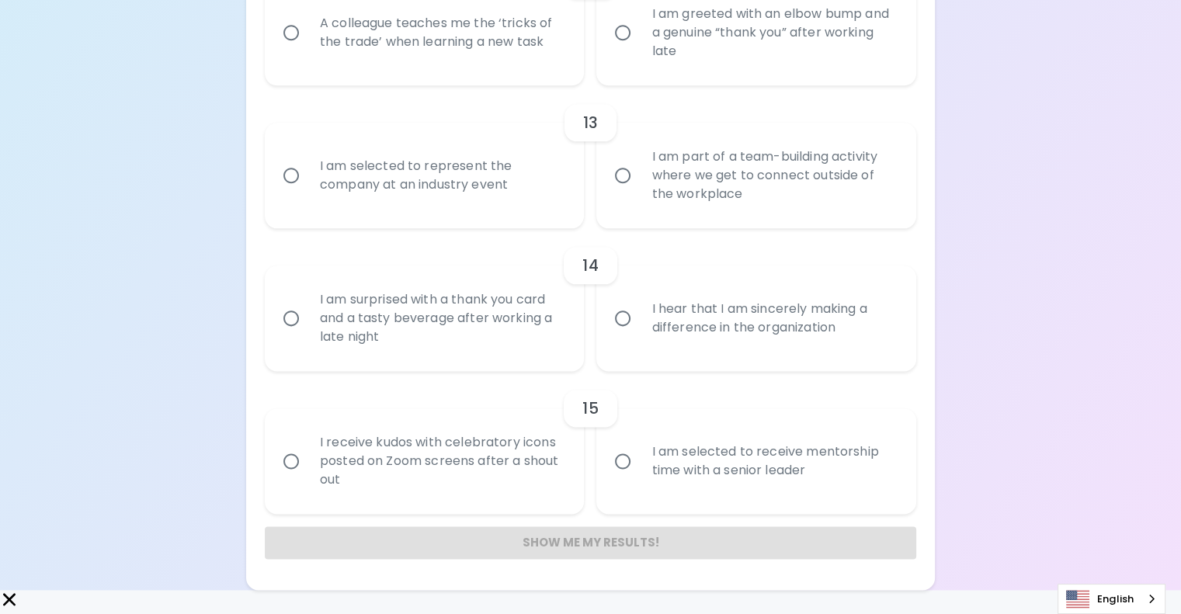
scroll to position [2065, 0]
radio input "true"
click at [548, 70] on div "A colleague teaches me the ‘tricks of the trade’ when learning a new task" at bounding box center [441, 32] width 269 height 75
click at [307, 49] on input "A colleague teaches me the ‘tricks of the trade’ when learning a new task" at bounding box center [291, 32] width 33 height 33
radio input "false"
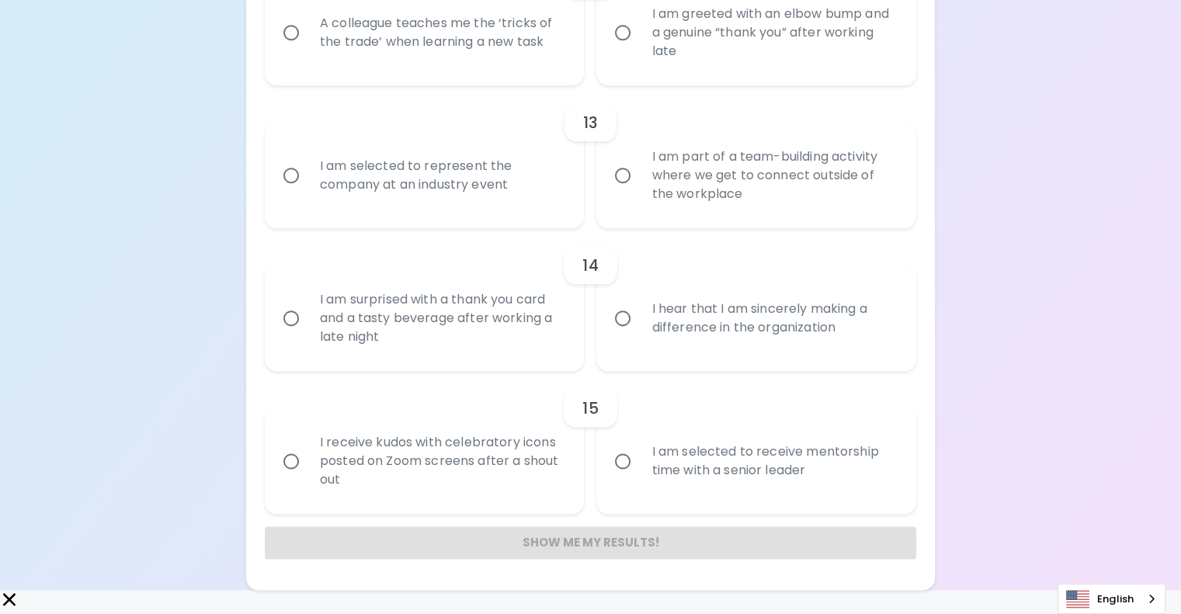
radio input "false"
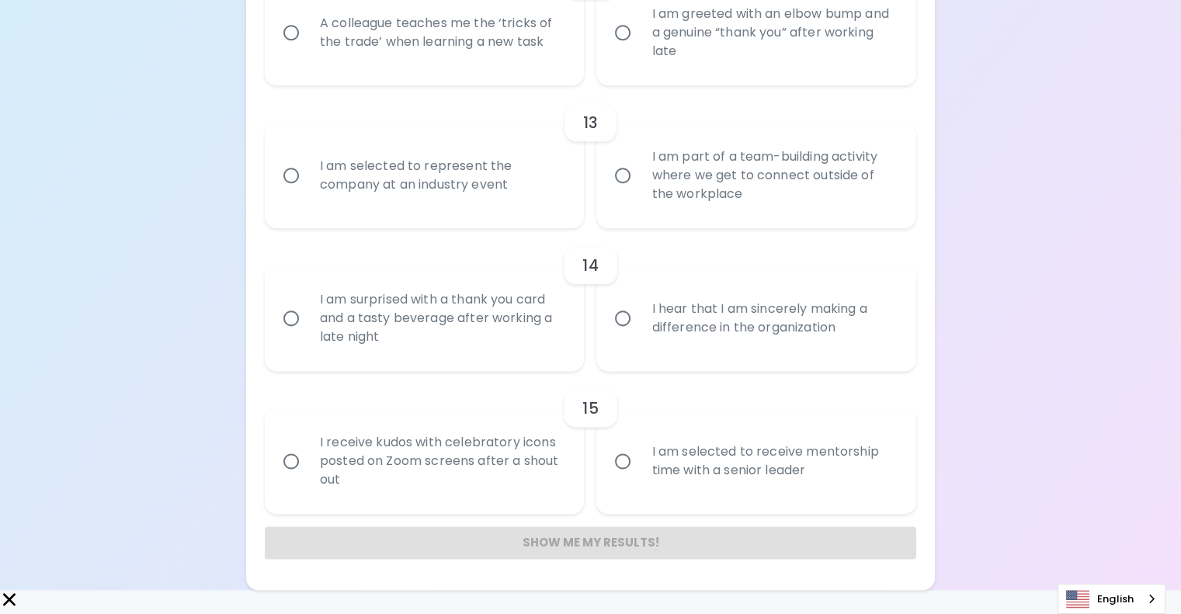
radio input "false"
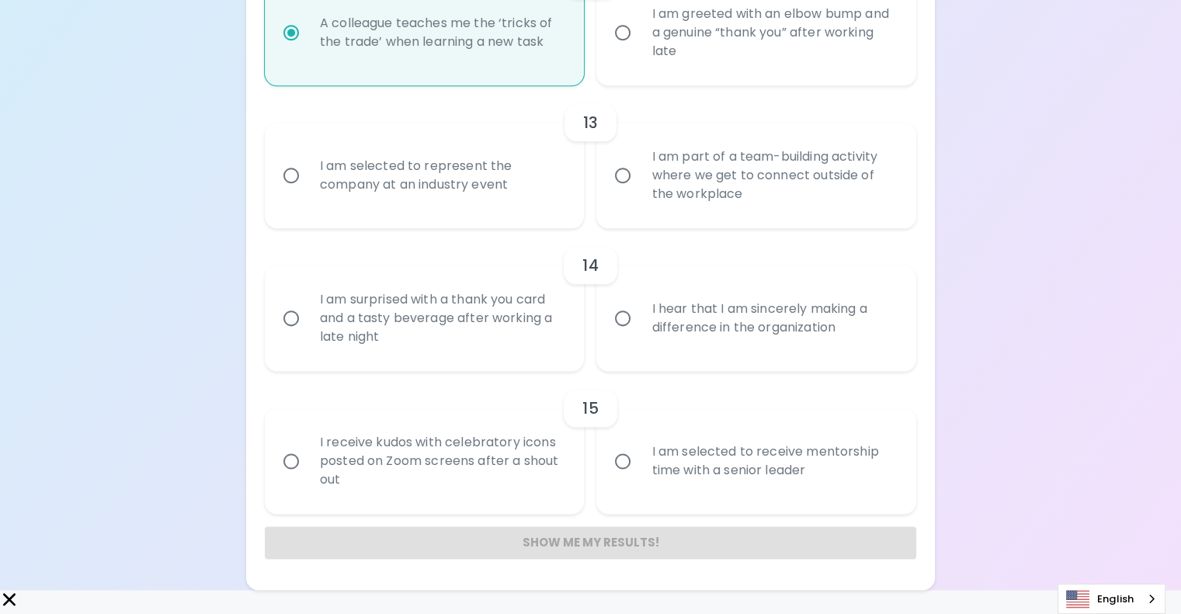
scroll to position [2189, 0]
radio input "true"
click at [549, 213] on div "I am selected to represent the company at an industry event" at bounding box center [441, 175] width 269 height 75
click at [307, 192] on input "I am selected to represent the company at an industry event" at bounding box center [291, 175] width 33 height 33
radio input "false"
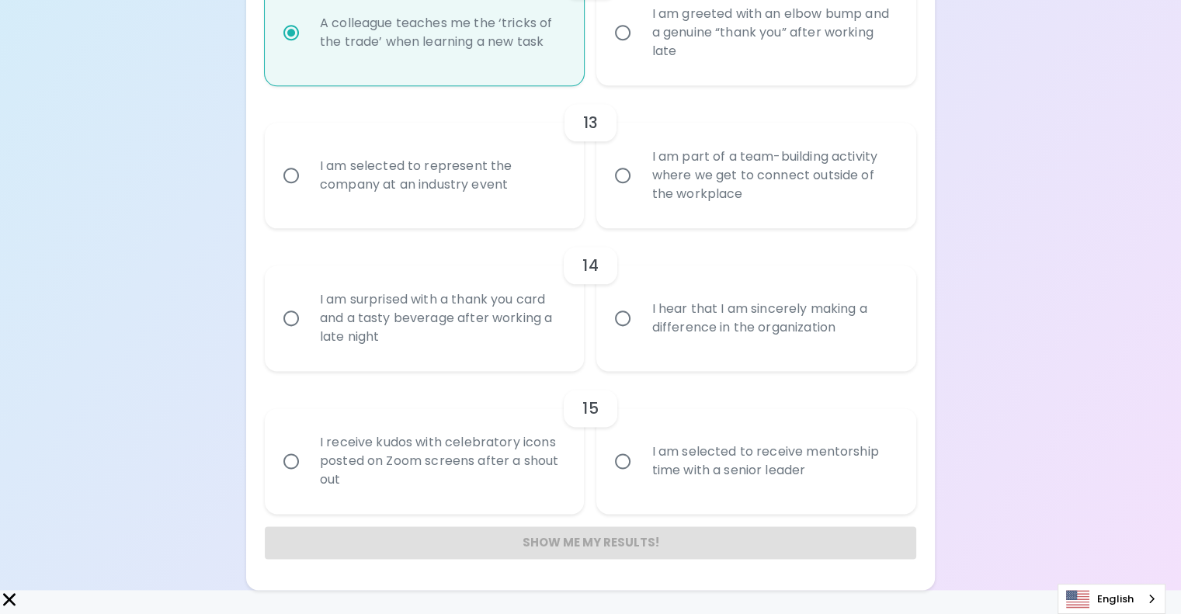
radio input "false"
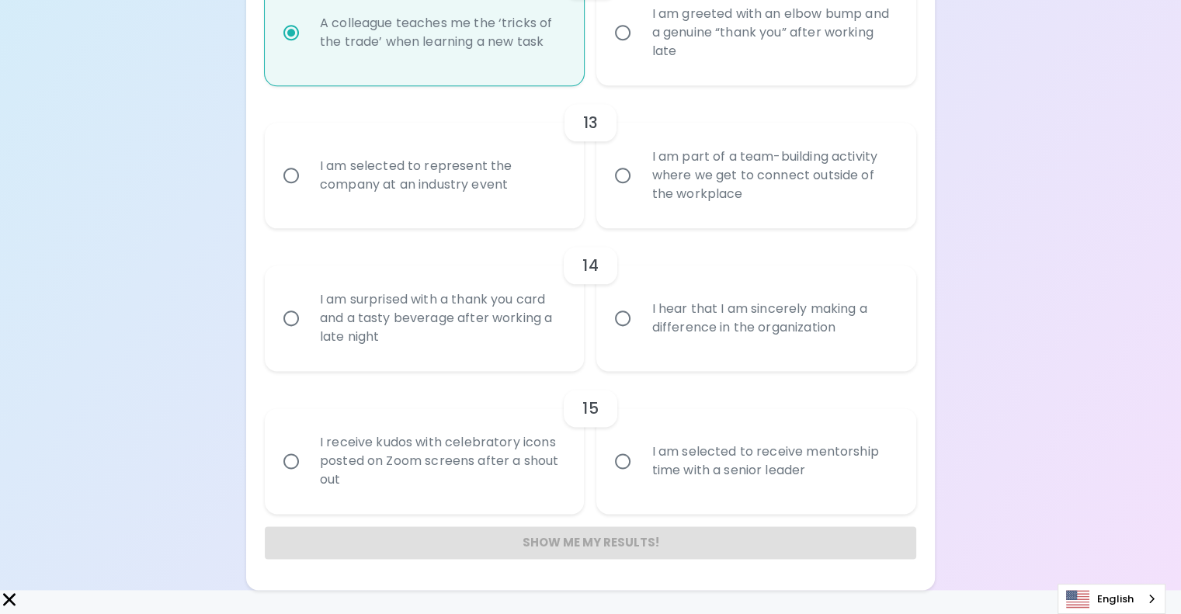
radio input "false"
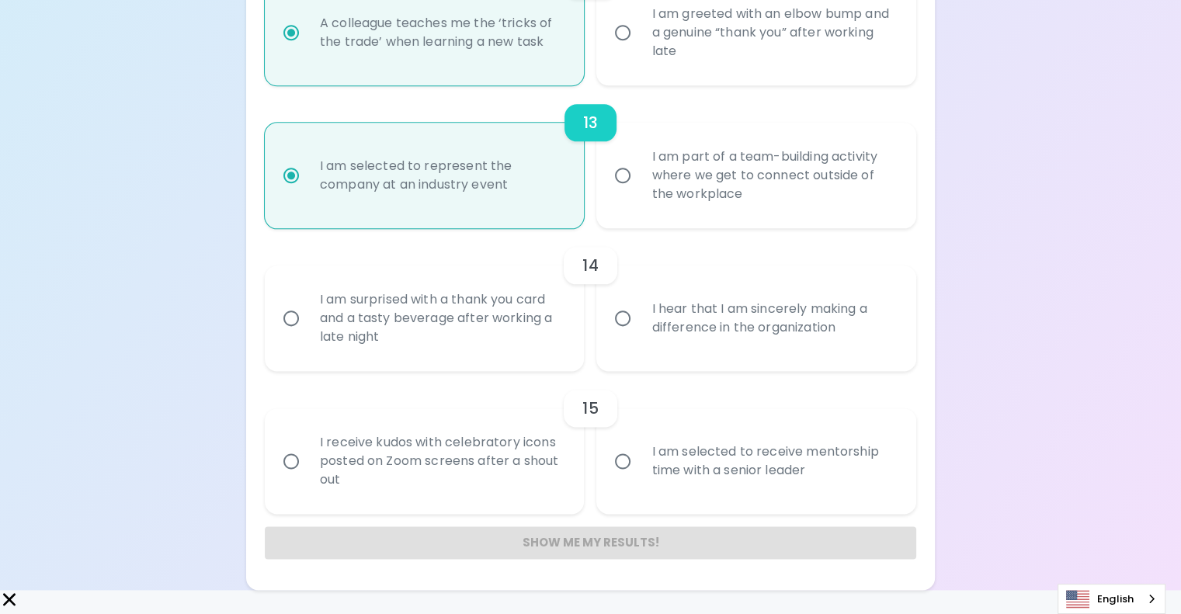
scroll to position [2313, 0]
radio input "true"
click at [633, 170] on input "I am part of a team-building activity where we get to connect outside of the wo…" at bounding box center [622, 175] width 33 height 33
radio input "false"
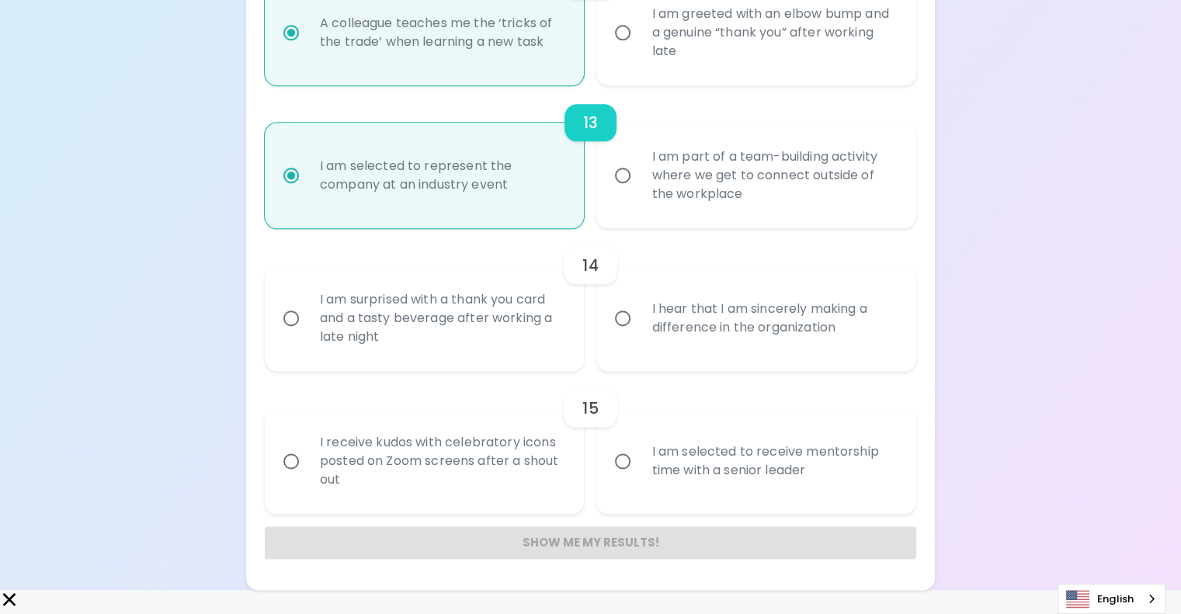
radio input "false"
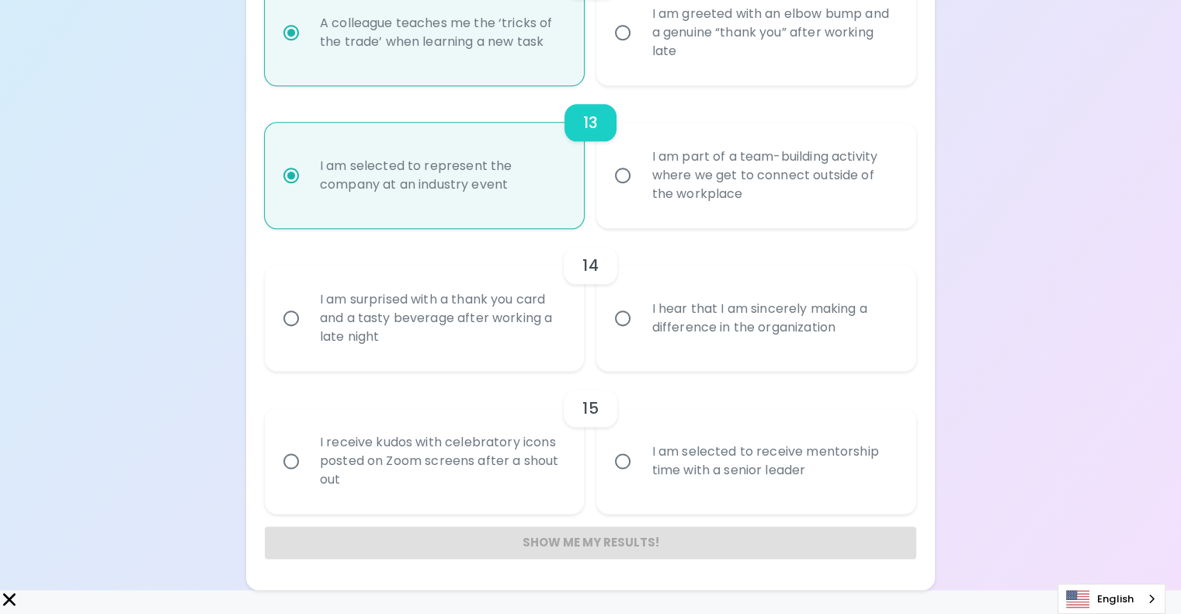
radio input "false"
radio input "true"
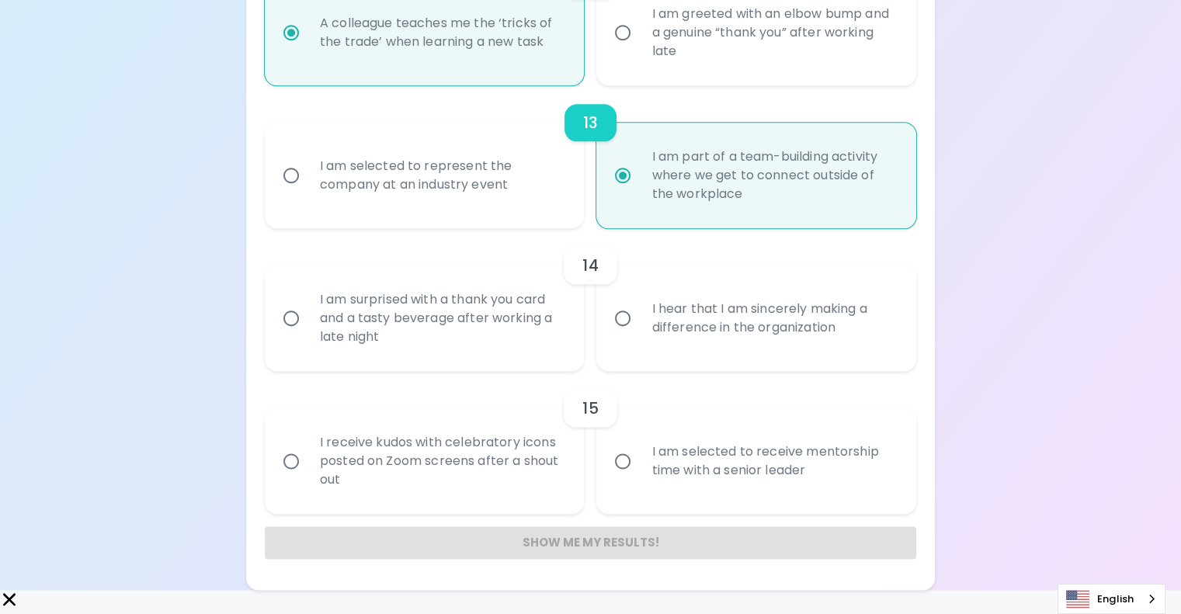
radio input "true"
click at [759, 356] on div "I hear that I am sincerely making a difference in the organization" at bounding box center [773, 318] width 269 height 75
click at [639, 335] on input "I hear that I am sincerely making a difference in the organization" at bounding box center [622, 318] width 33 height 33
radio input "false"
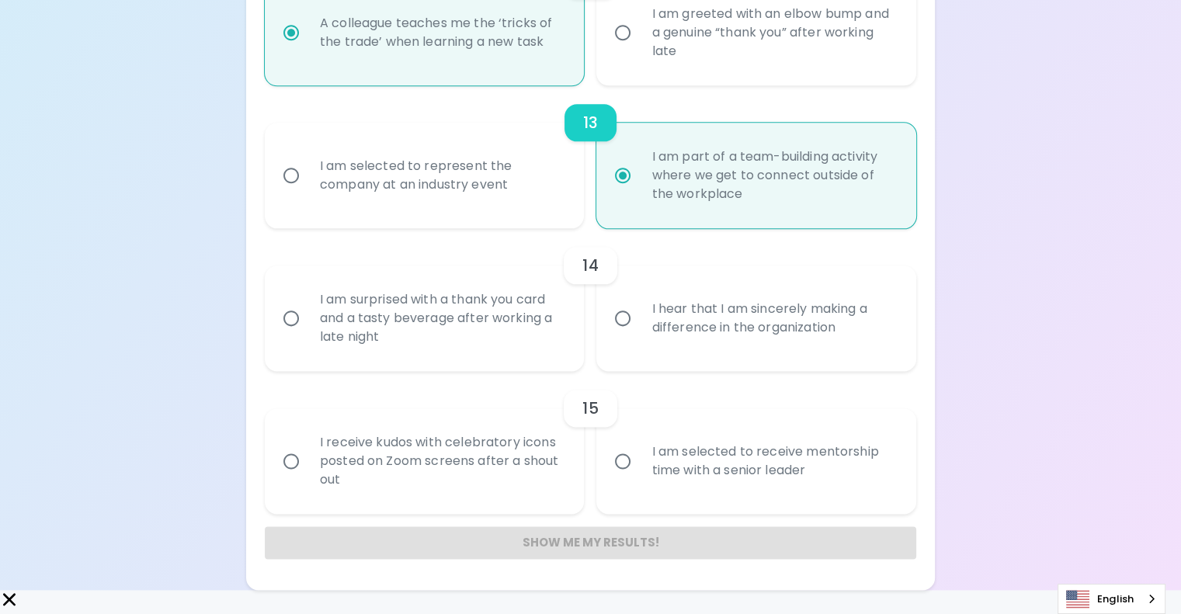
radio input "false"
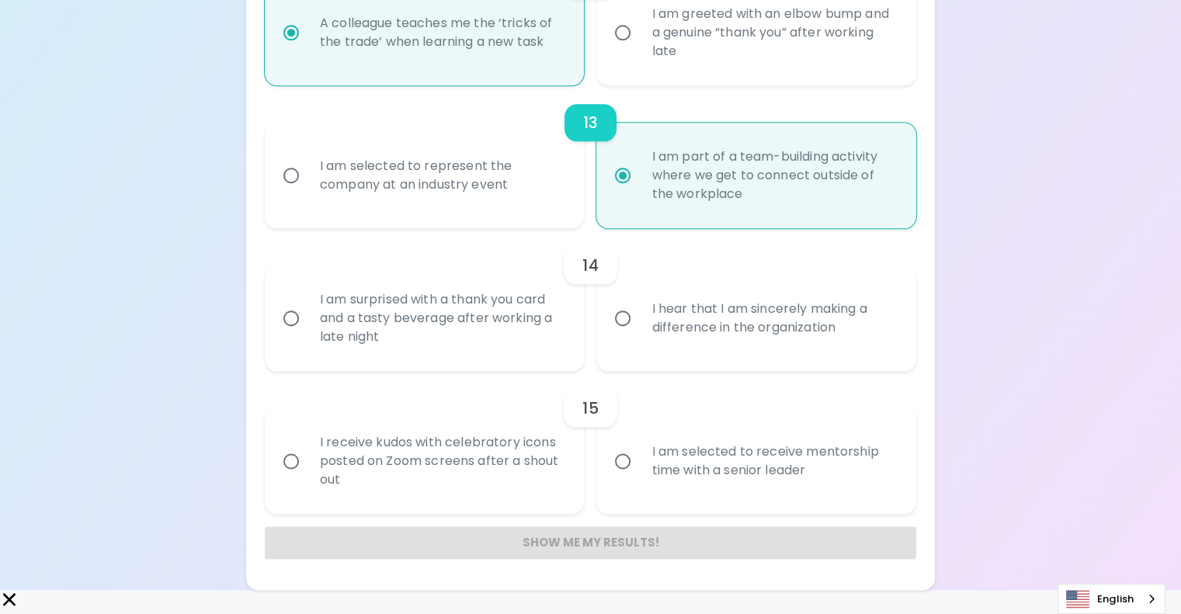
radio input "false"
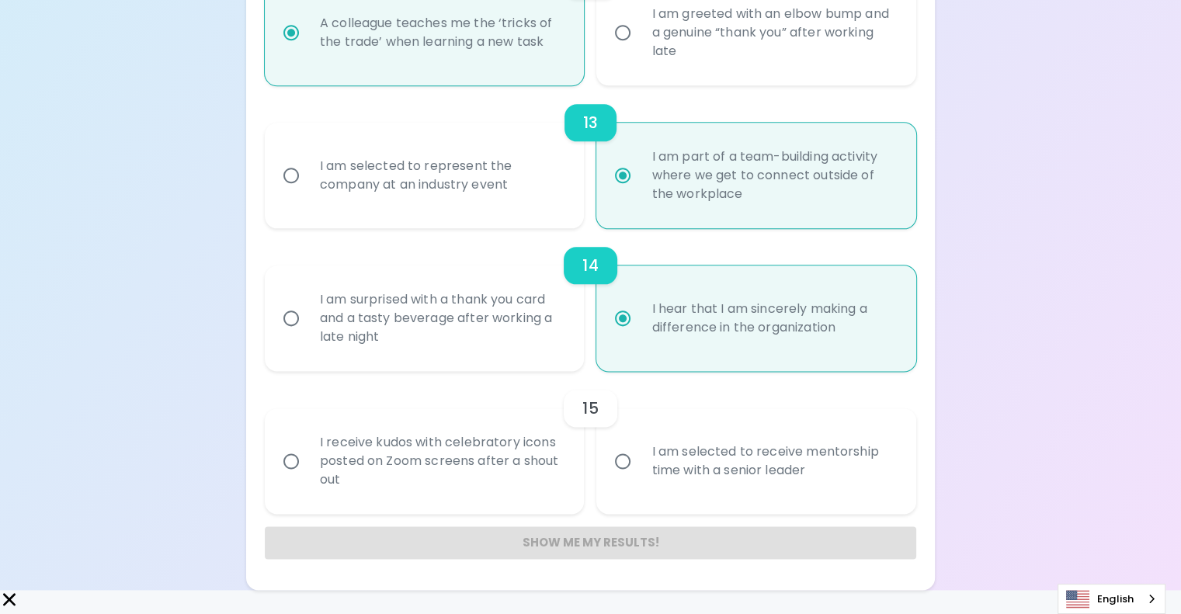
scroll to position [2361, 0]
radio input "true"
click at [640, 467] on div "I am selected to receive mentorship time with a senior leader" at bounding box center [773, 461] width 269 height 75
click at [639, 467] on input "I am selected to receive mentorship time with a senior leader" at bounding box center [622, 461] width 33 height 33
radio input "false"
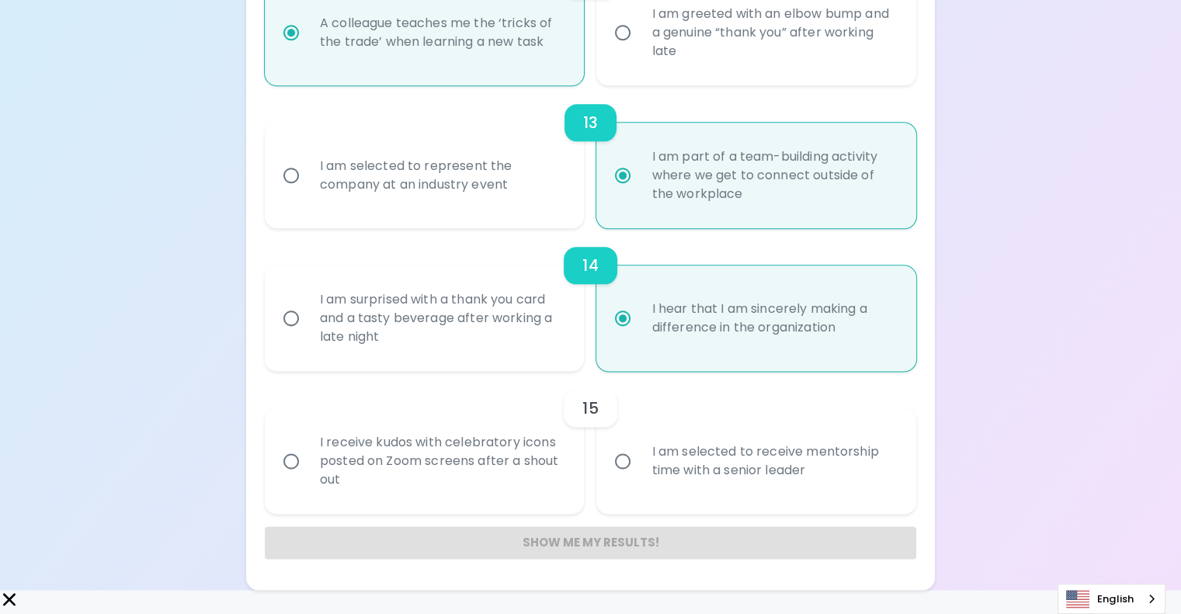
radio input "false"
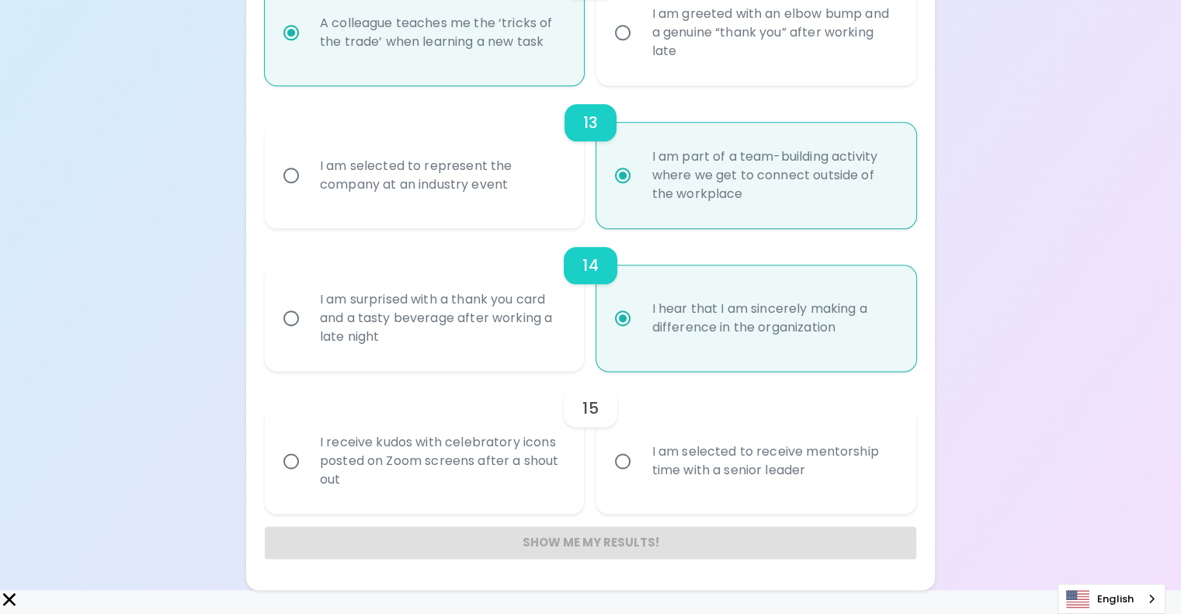
radio input "false"
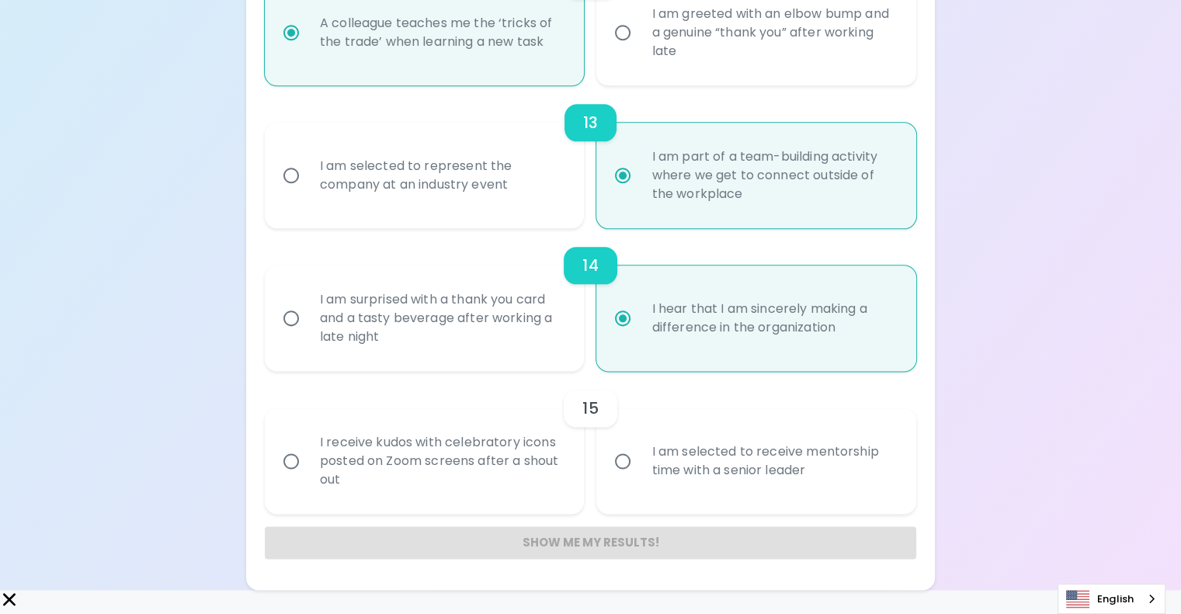
radio input "false"
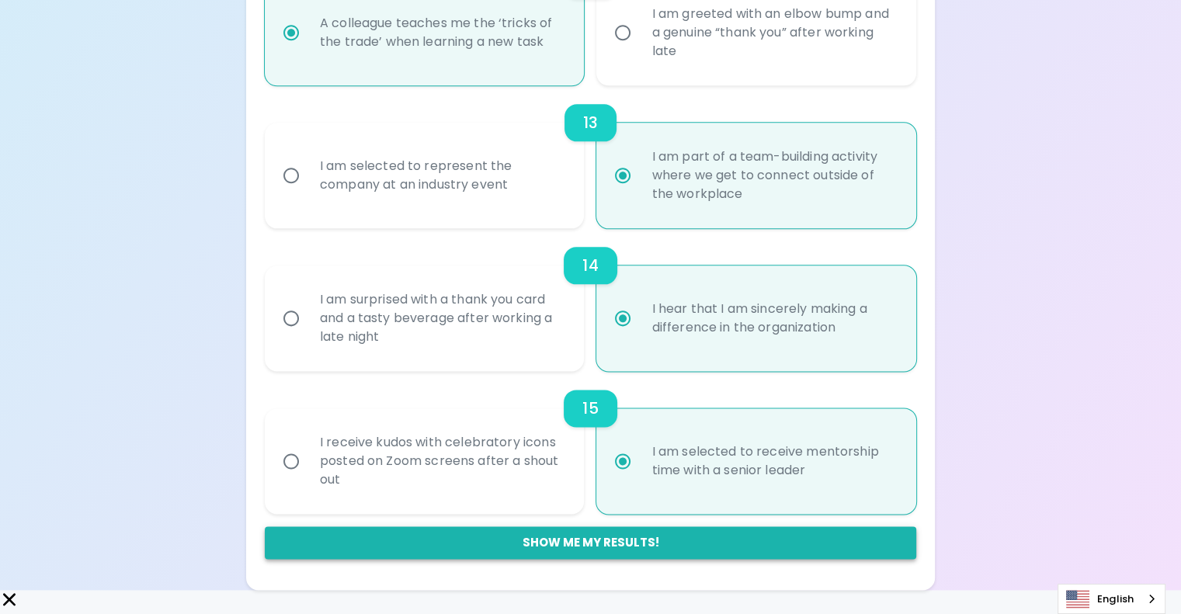
radio input "true"
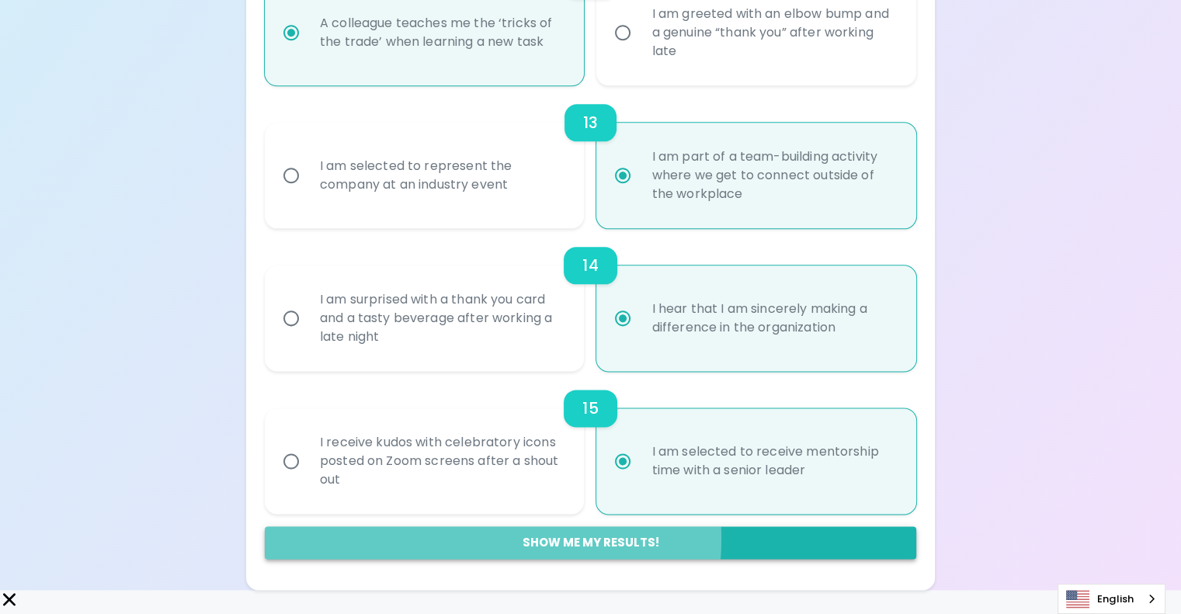
click at [558, 559] on button "Show me my results!" at bounding box center [590, 542] width 651 height 33
radio input "false"
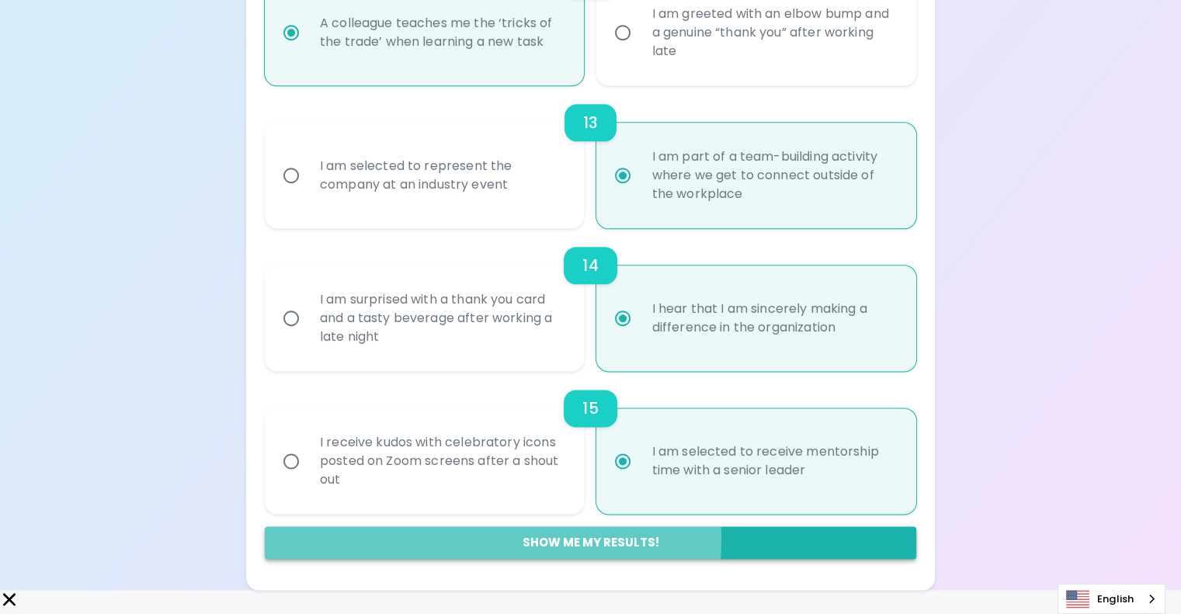
radio input "false"
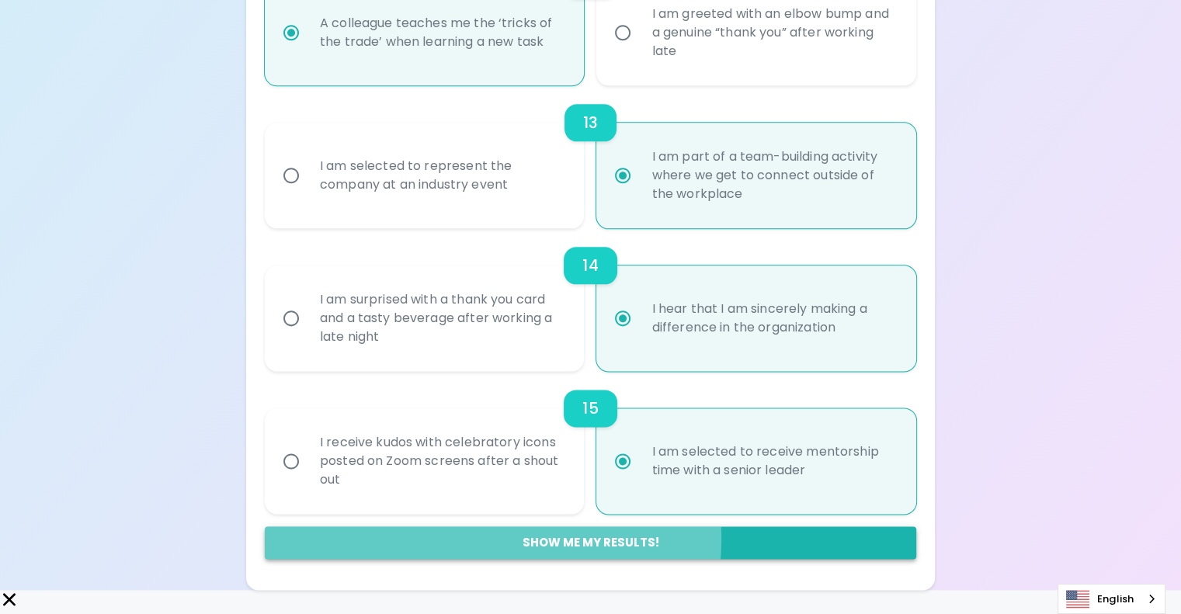
radio input "false"
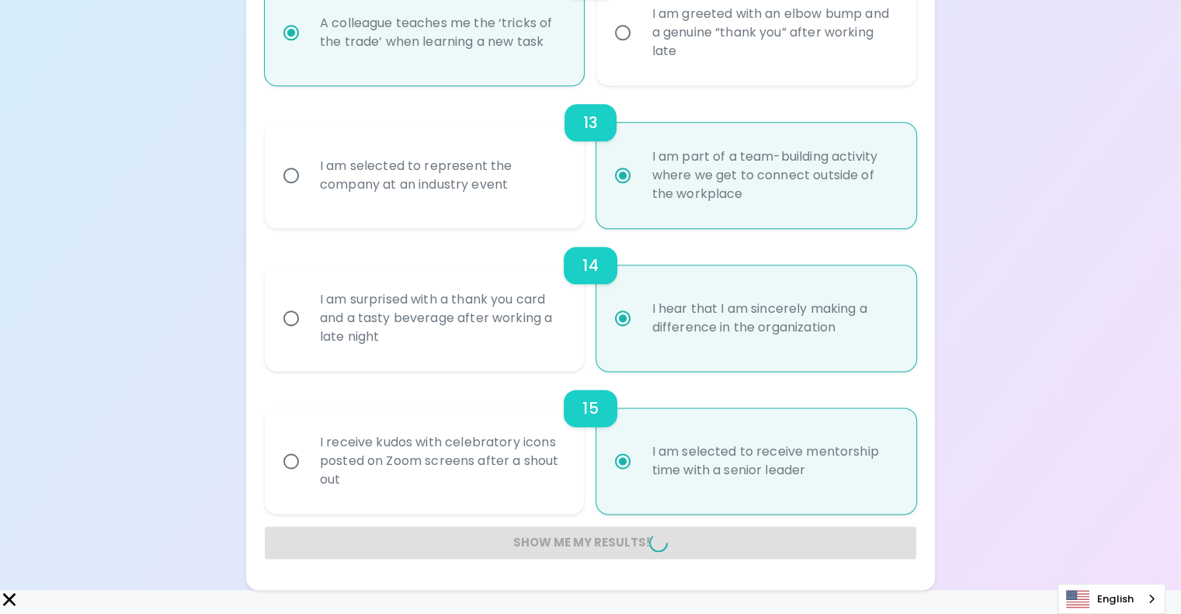
radio input "false"
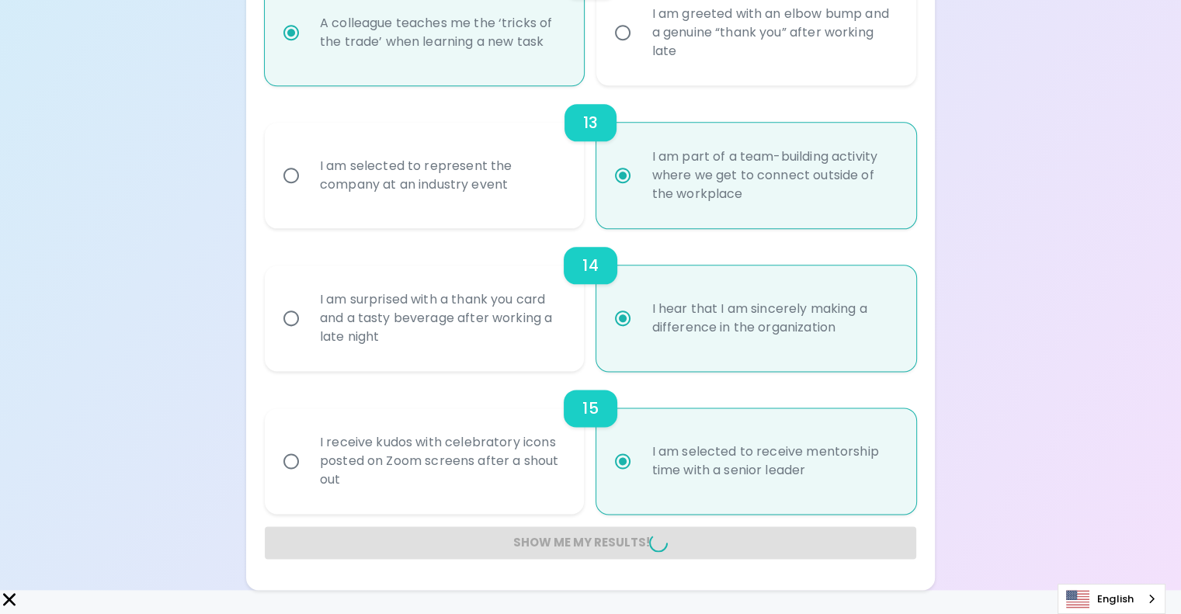
radio input "false"
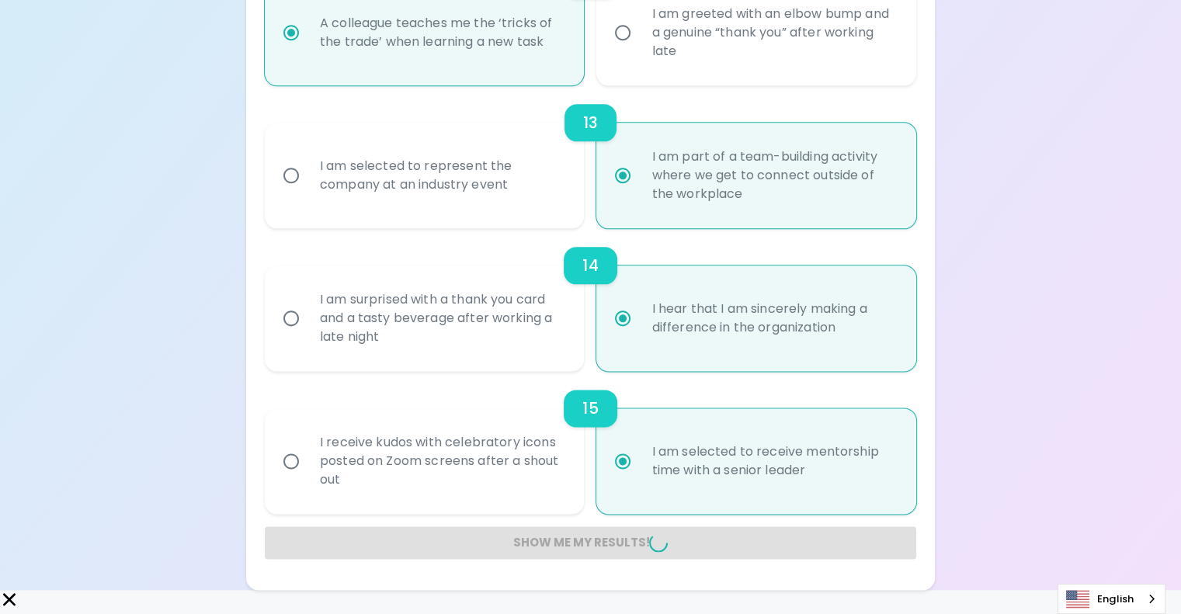
radio input "false"
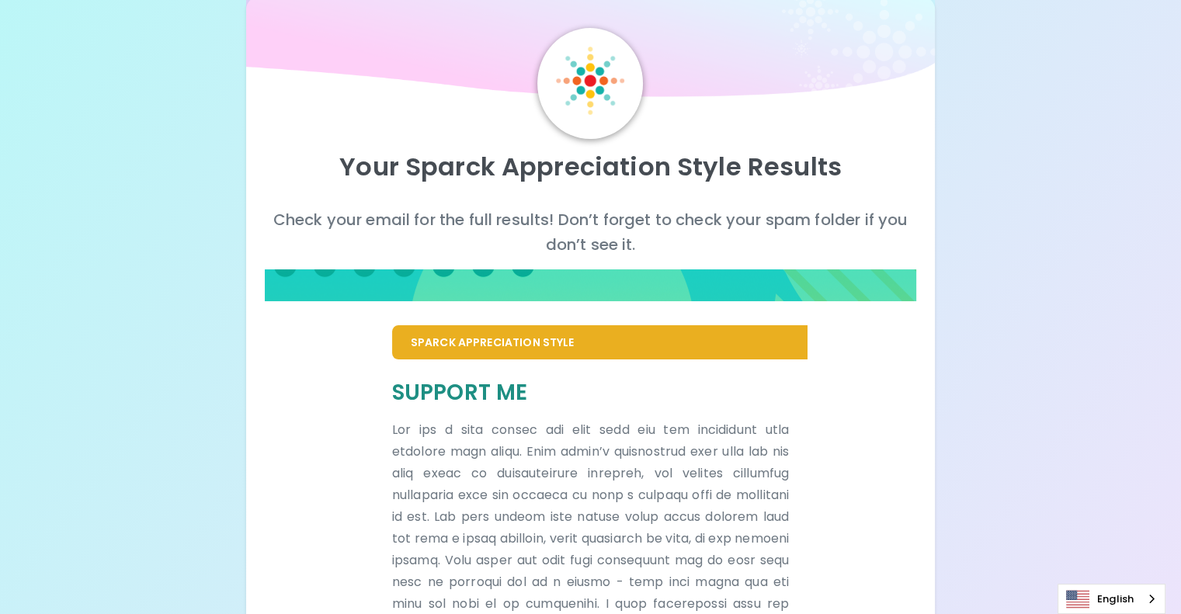
scroll to position [12, 0]
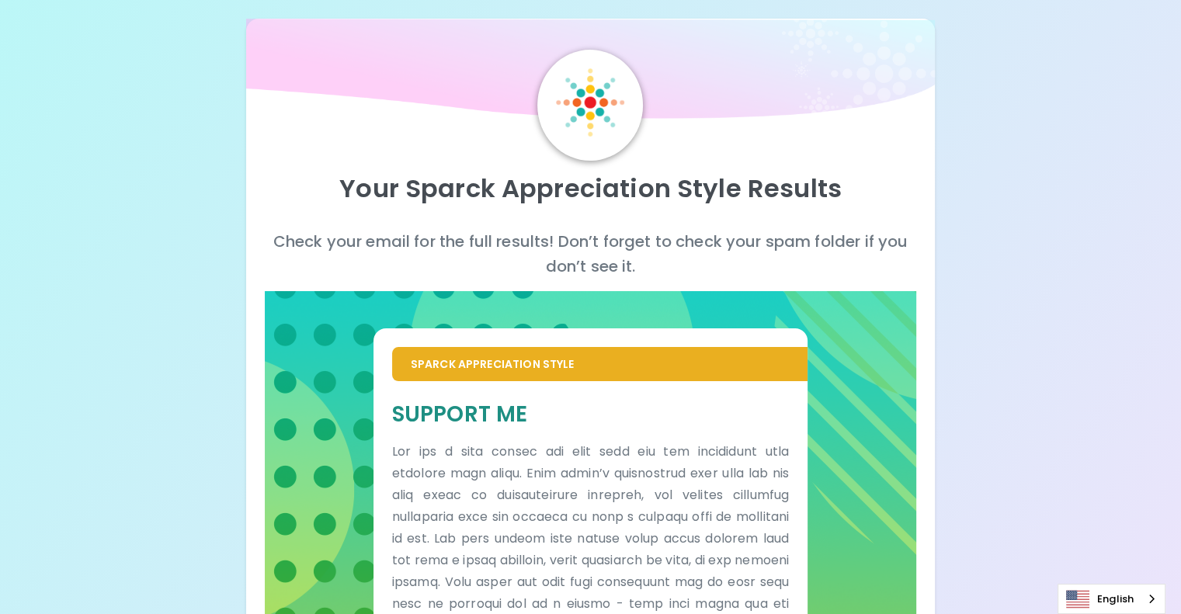
click at [512, 372] on p "Sparck Appreciation Style" at bounding box center [600, 364] width 378 height 16
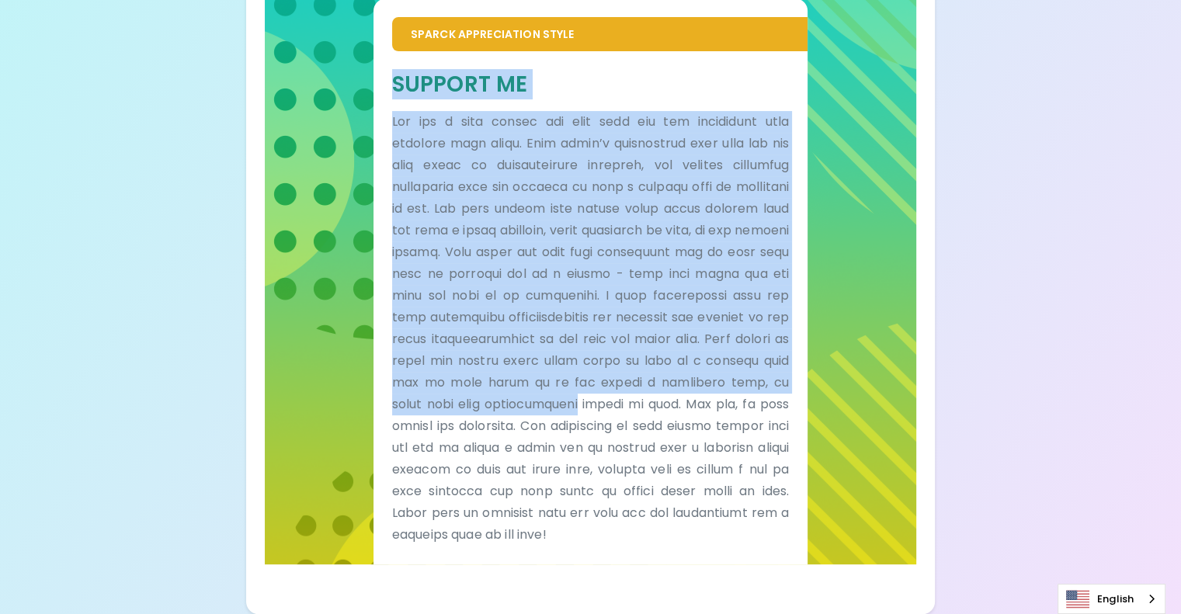
scroll to position [633, 0]
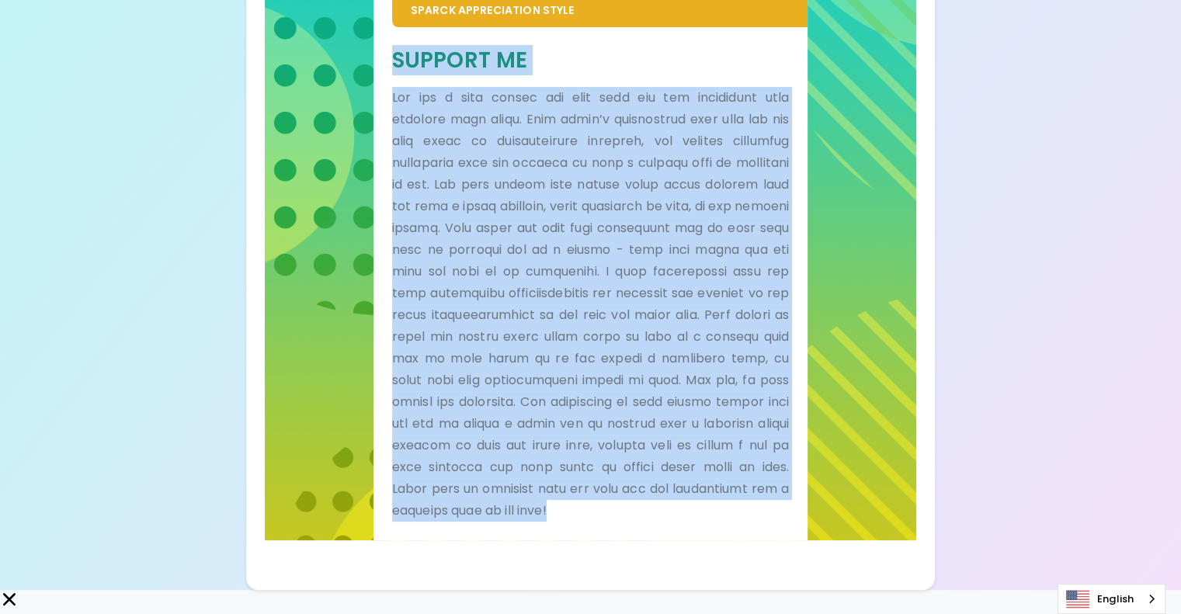
drag, startPoint x: 455, startPoint y: 434, endPoint x: 613, endPoint y: 645, distance: 263.9
click at [613, 613] on html "Your Sparck Appreciation Style Results Check your email for the full results! D…" at bounding box center [590, 124] width 1181 height 980
copy div "Loremip Do Sit ame c adip elitse doe temp inci utl etd magnaaliqu enim adminimv…"
